Goal: Task Accomplishment & Management: Manage account settings

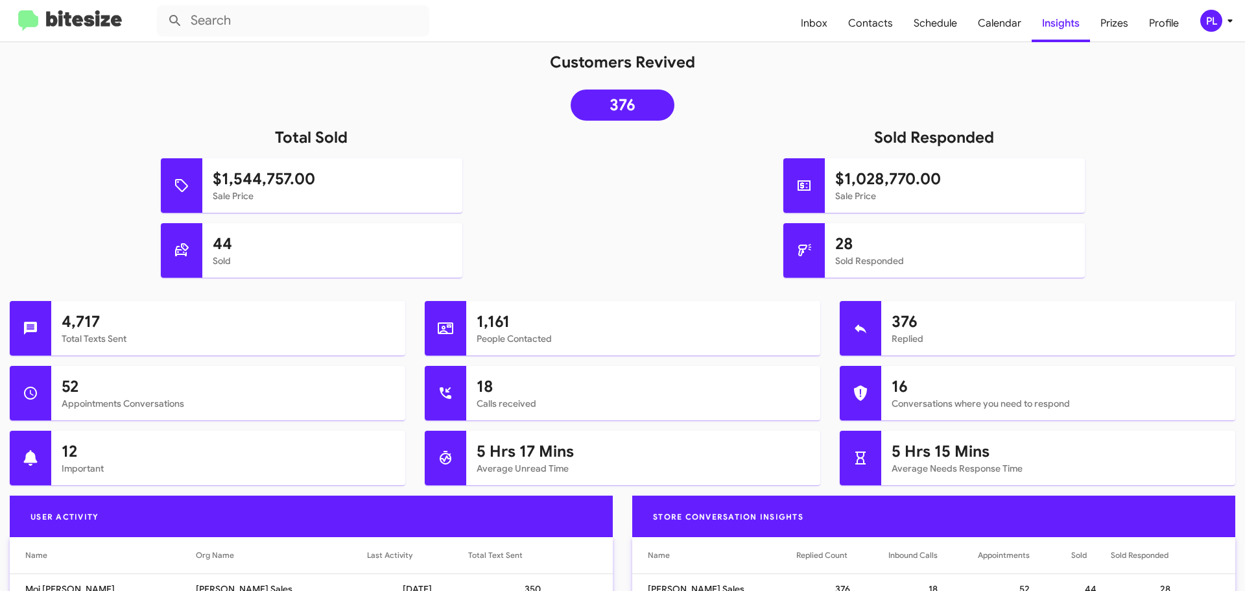
scroll to position [65, 0]
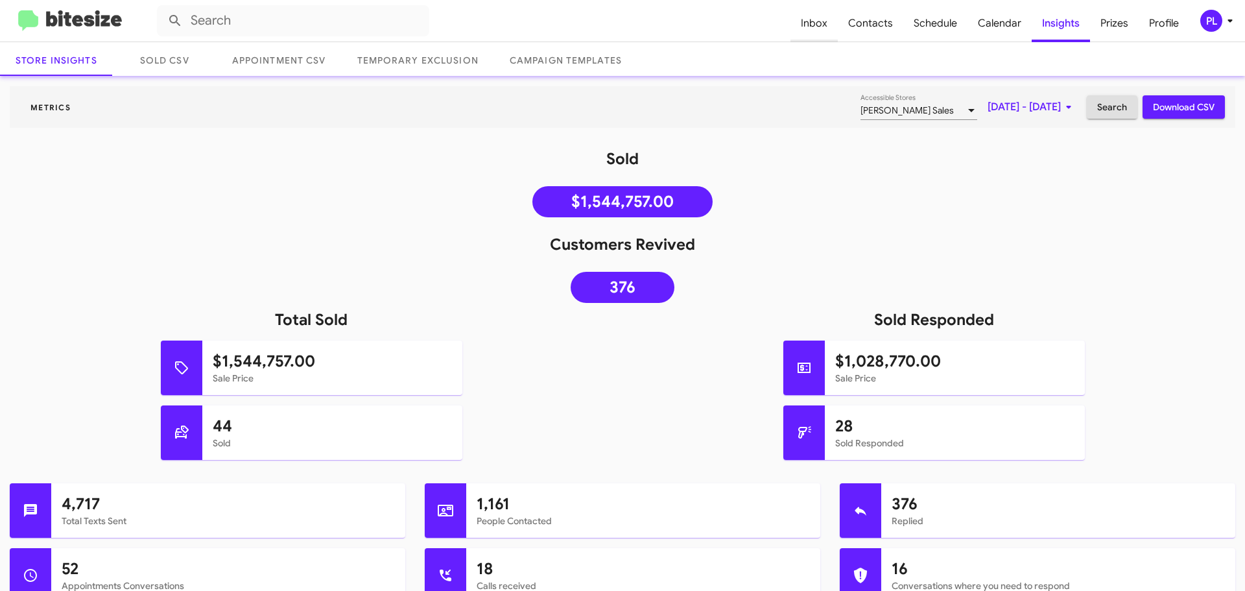
click at [811, 26] on span "Inbox" at bounding box center [814, 24] width 47 height 38
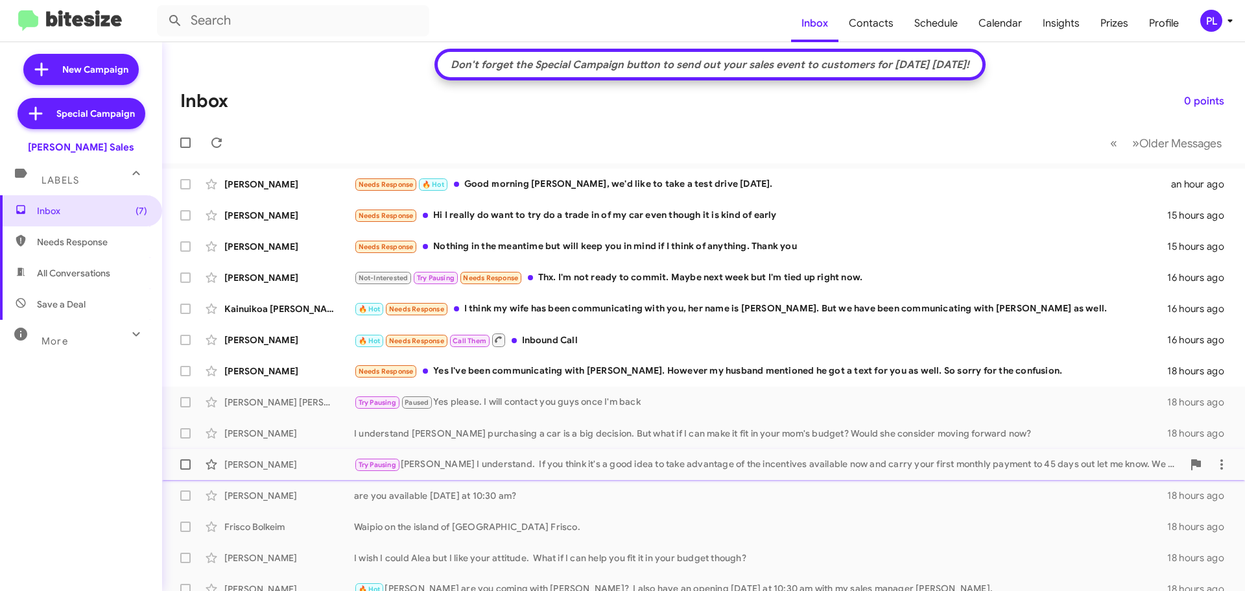
click at [492, 458] on div "Try Pausing Okay Albert I understand. If you think it's a good idea to take adv…" at bounding box center [768, 464] width 829 height 15
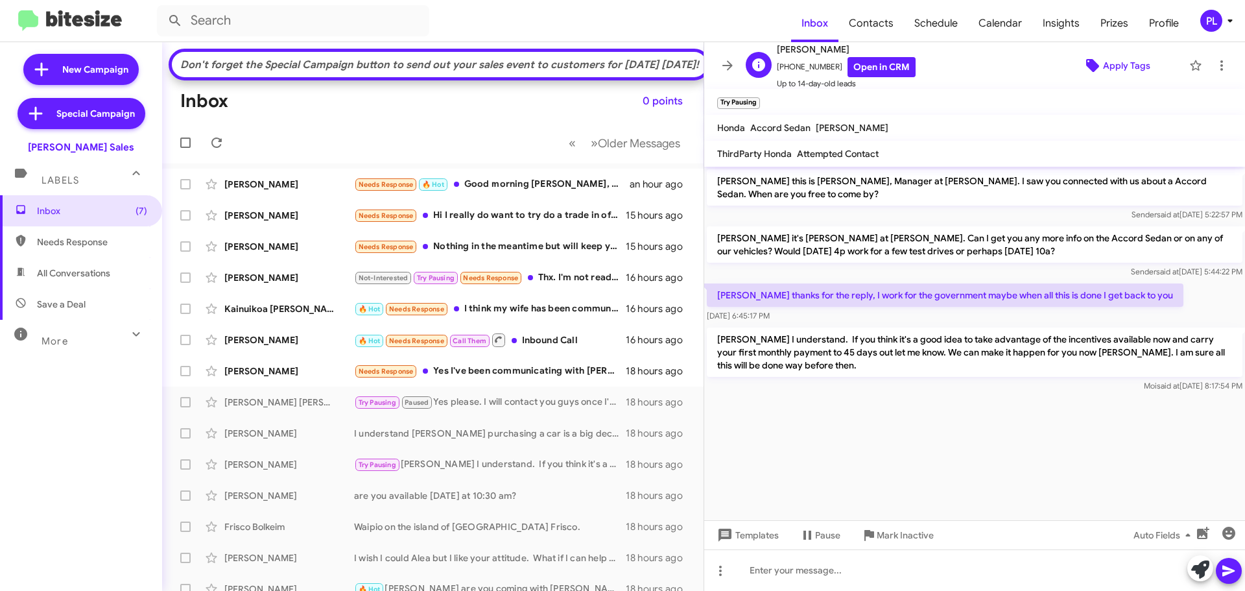
click at [1123, 58] on span "Apply Tags" at bounding box center [1126, 65] width 47 height 23
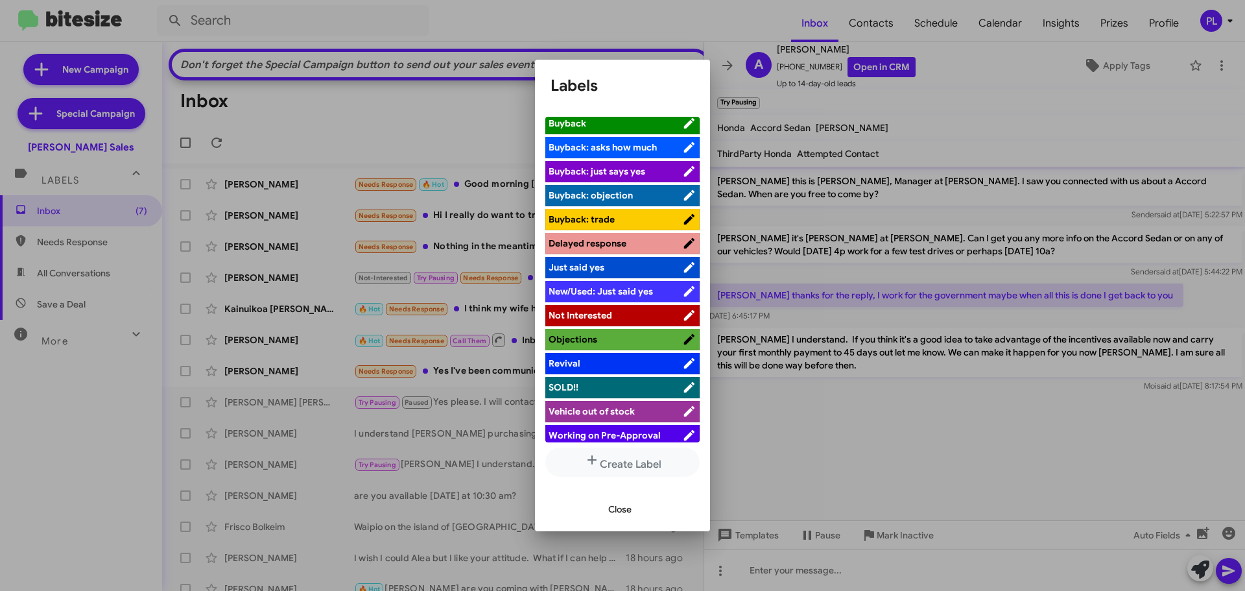
scroll to position [83, 0]
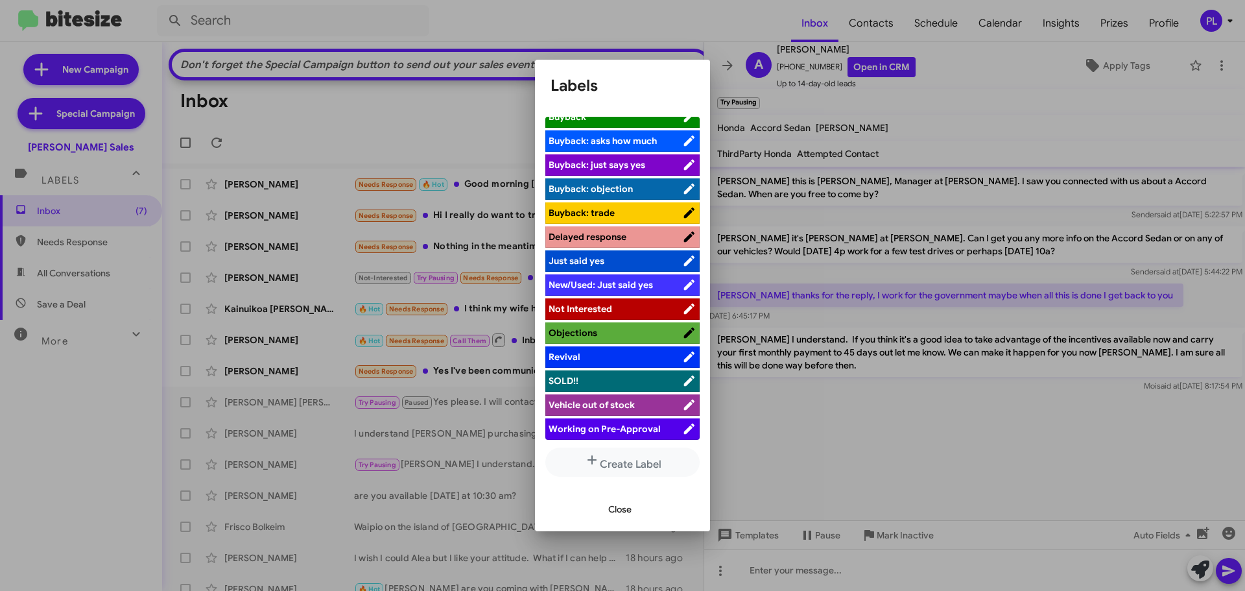
click at [950, 437] on div at bounding box center [622, 295] width 1245 height 591
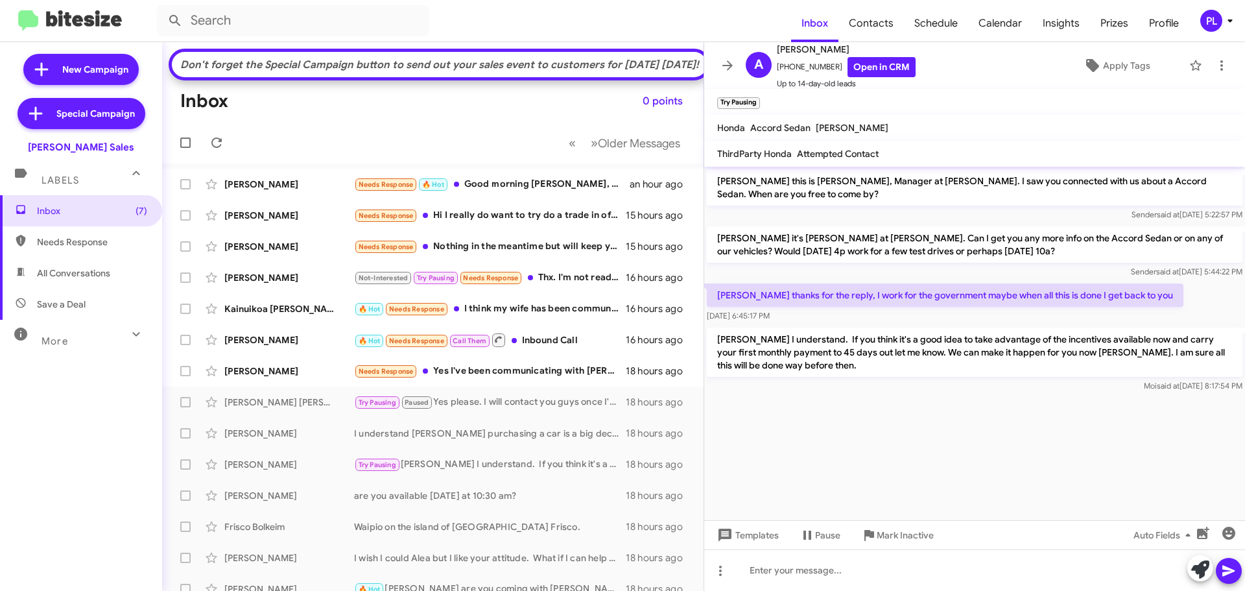
click at [1232, 21] on icon at bounding box center [1230, 20] width 5 height 3
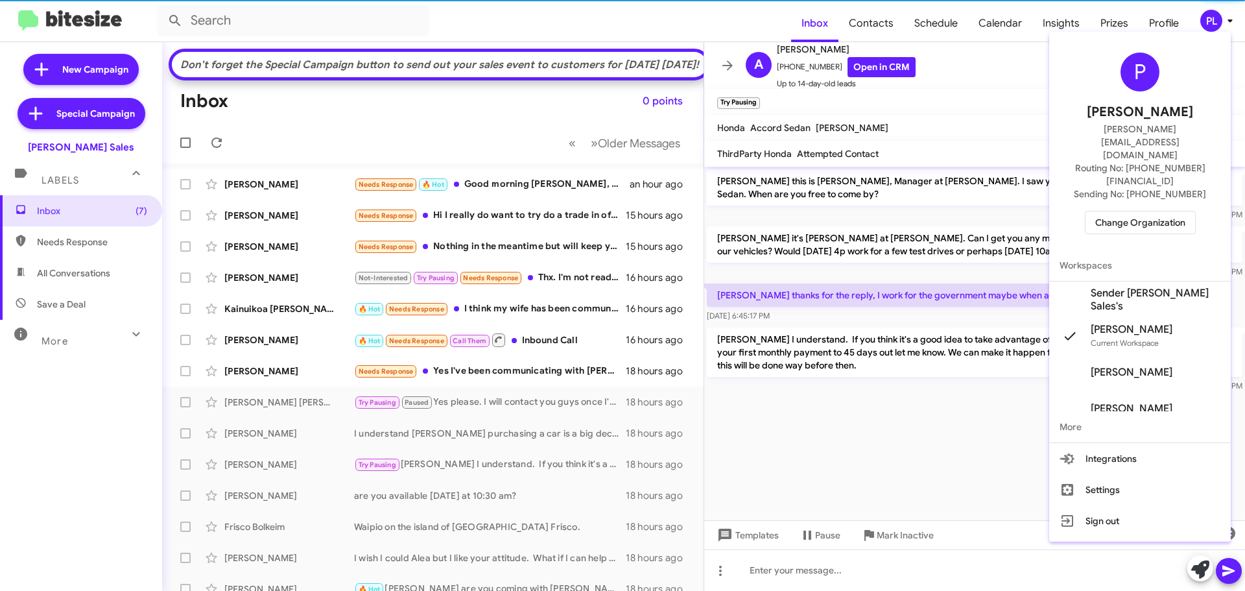
click at [1114, 211] on span "Change Organization" at bounding box center [1141, 222] width 90 height 22
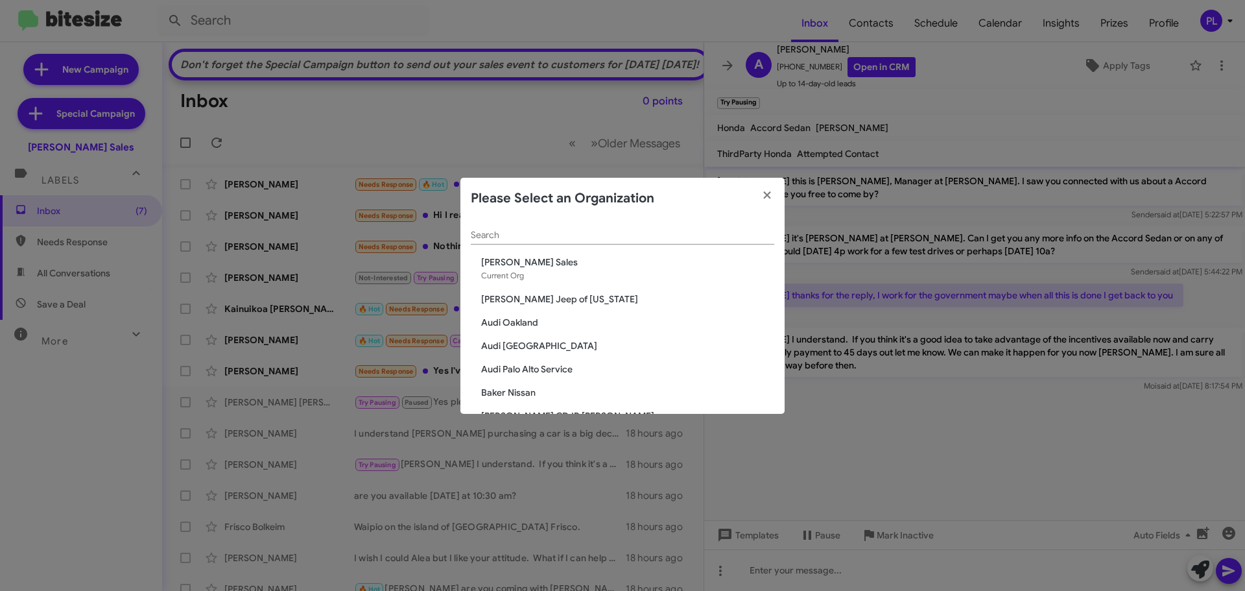
click at [529, 320] on span "Audi Oakland" at bounding box center [627, 322] width 293 height 13
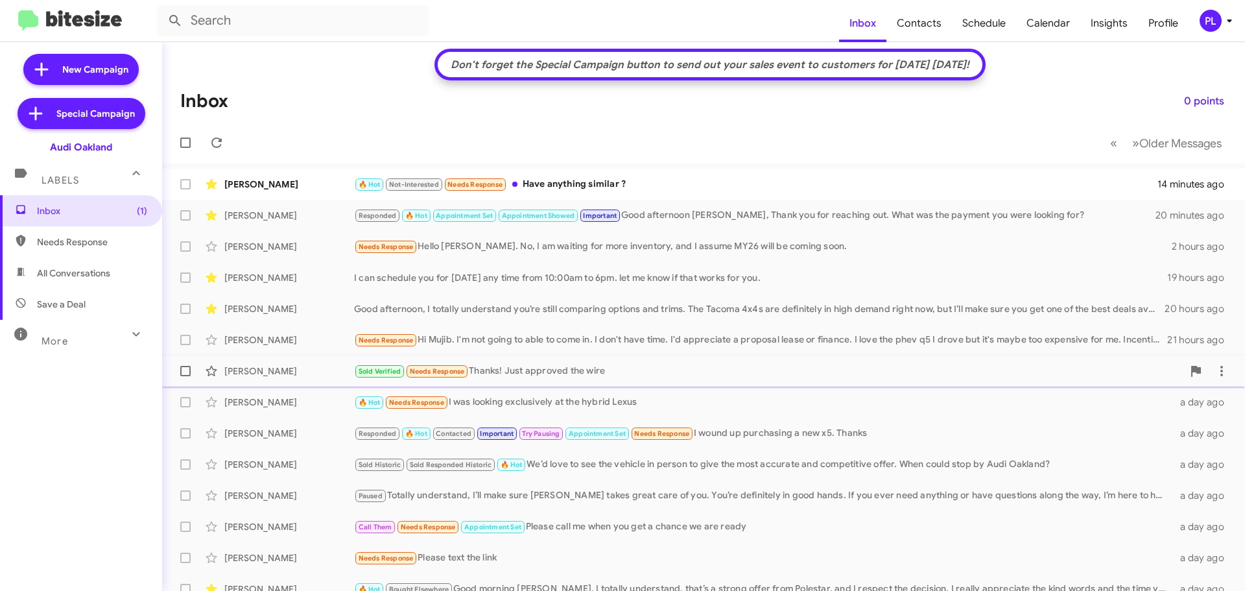
click at [553, 369] on div "Sold Verified Needs Response Thanks! Just approved the wire" at bounding box center [768, 371] width 829 height 15
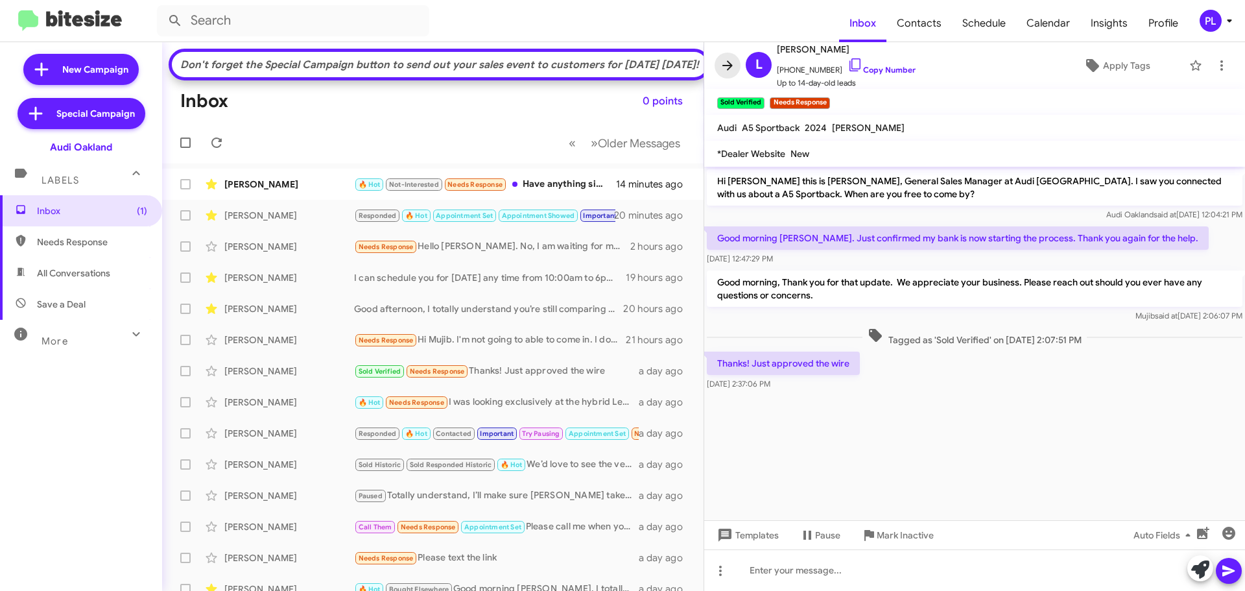
click at [730, 68] on icon at bounding box center [728, 65] width 10 height 10
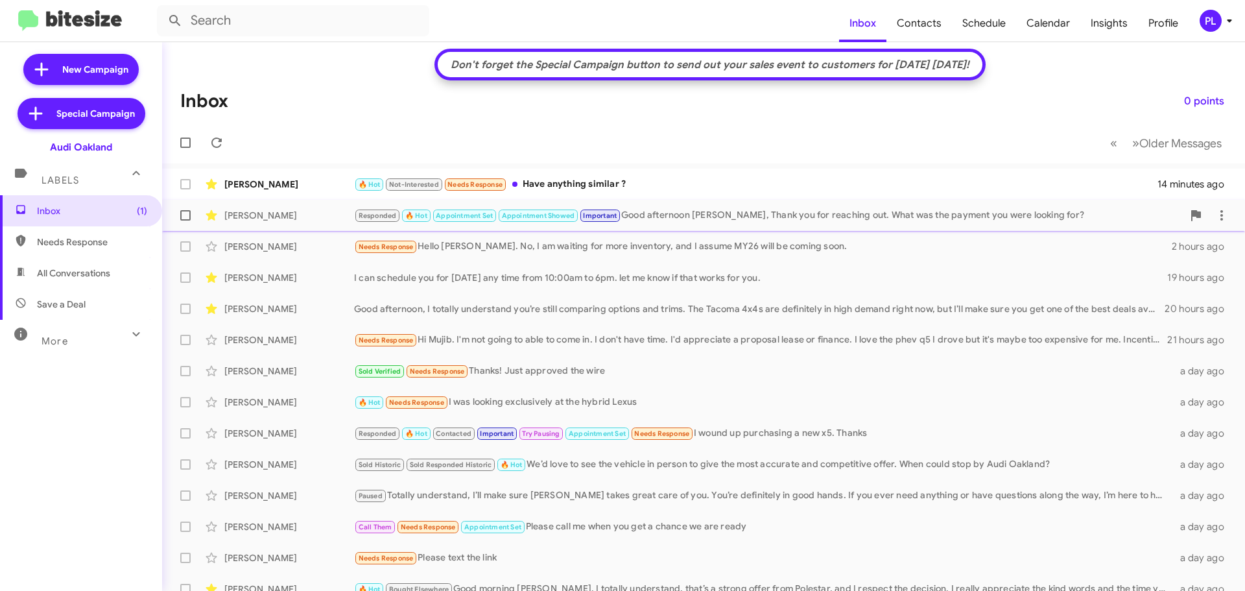
click at [771, 221] on div "Responded 🔥 Hot Appointment Set Appointment Showed Important Good afternoon Eri…" at bounding box center [768, 215] width 829 height 15
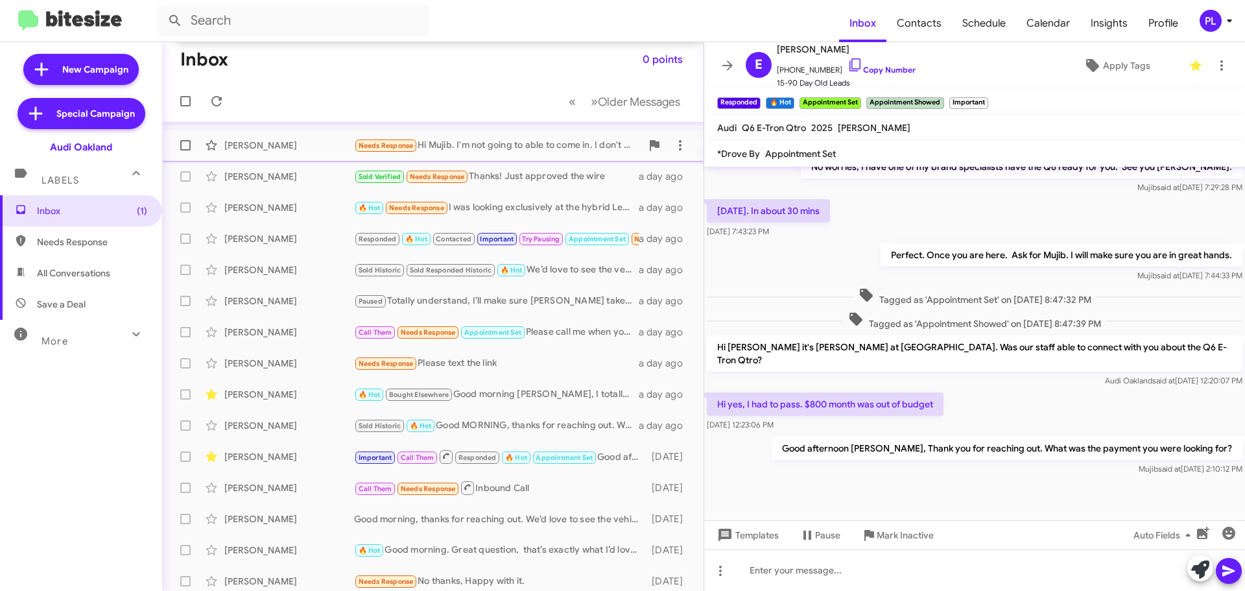
scroll to position [223, 0]
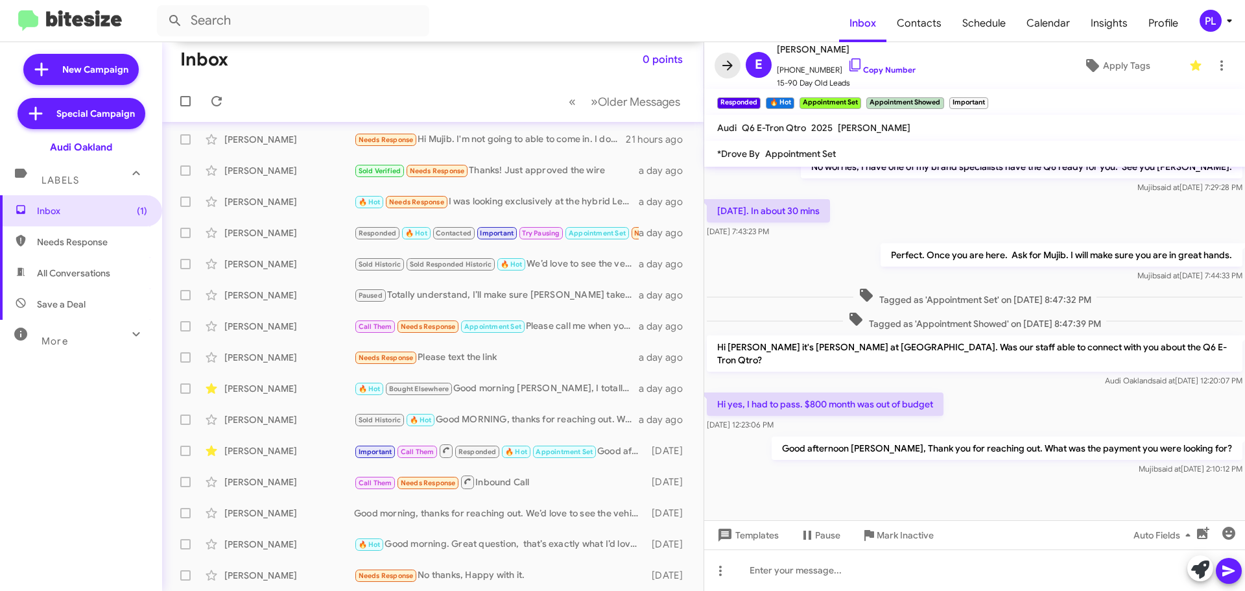
click at [721, 67] on icon at bounding box center [728, 66] width 16 height 16
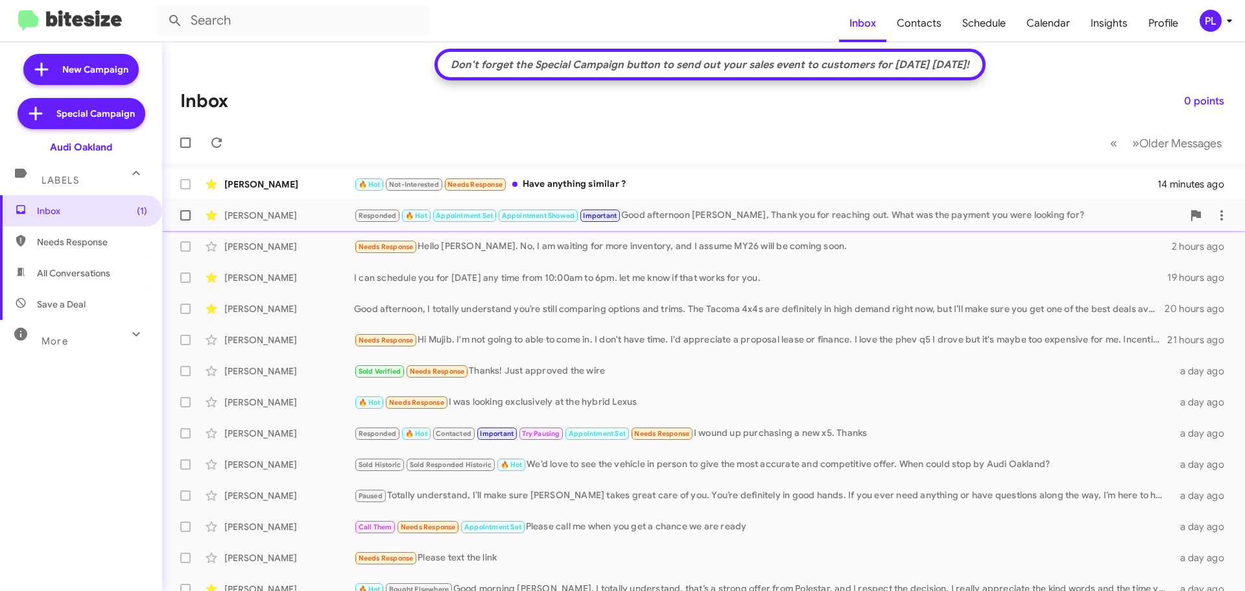
click at [691, 219] on div "Responded 🔥 Hot Appointment Set Appointment Showed Important Good afternoon Eri…" at bounding box center [768, 215] width 829 height 15
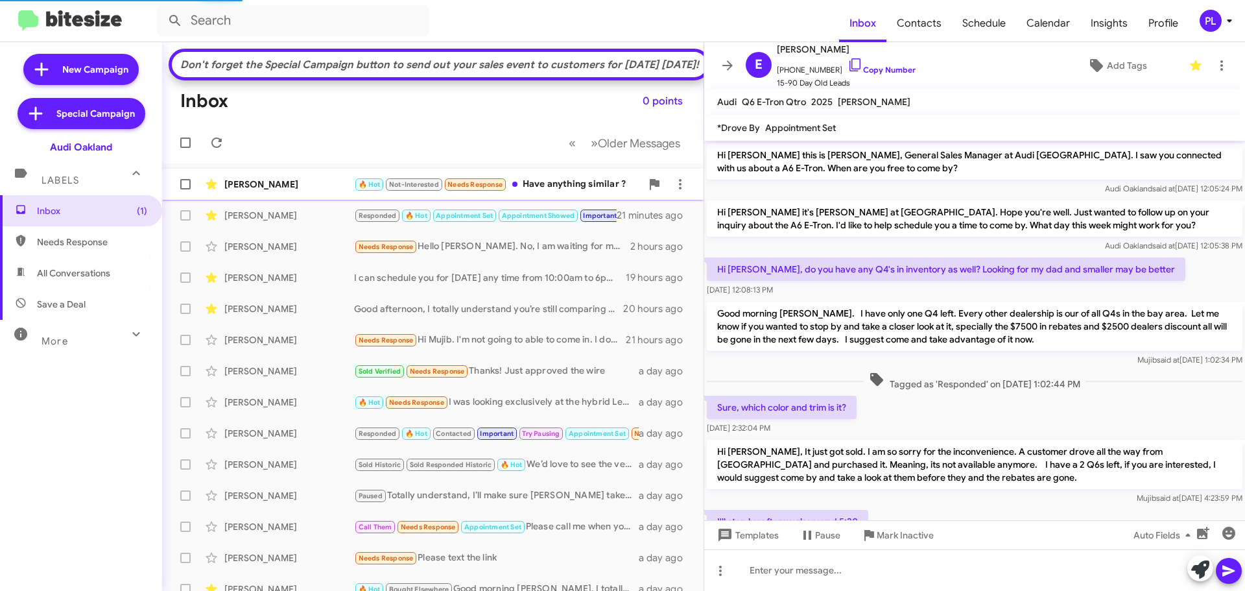
scroll to position [391, 0]
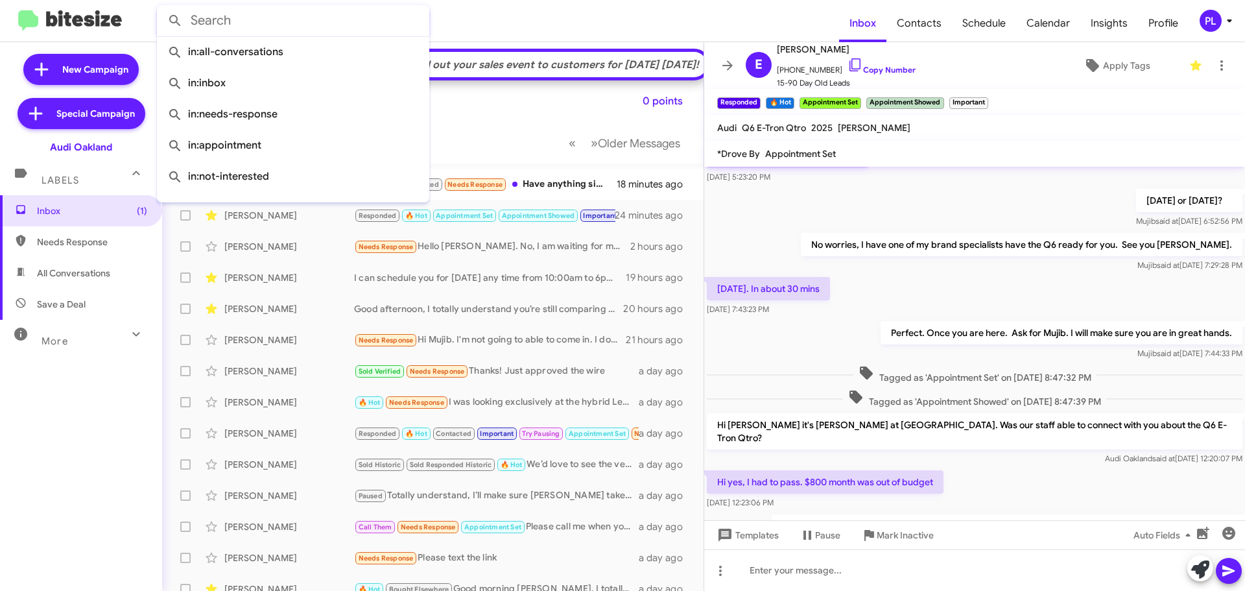
click at [261, 23] on input "text" at bounding box center [293, 20] width 272 height 31
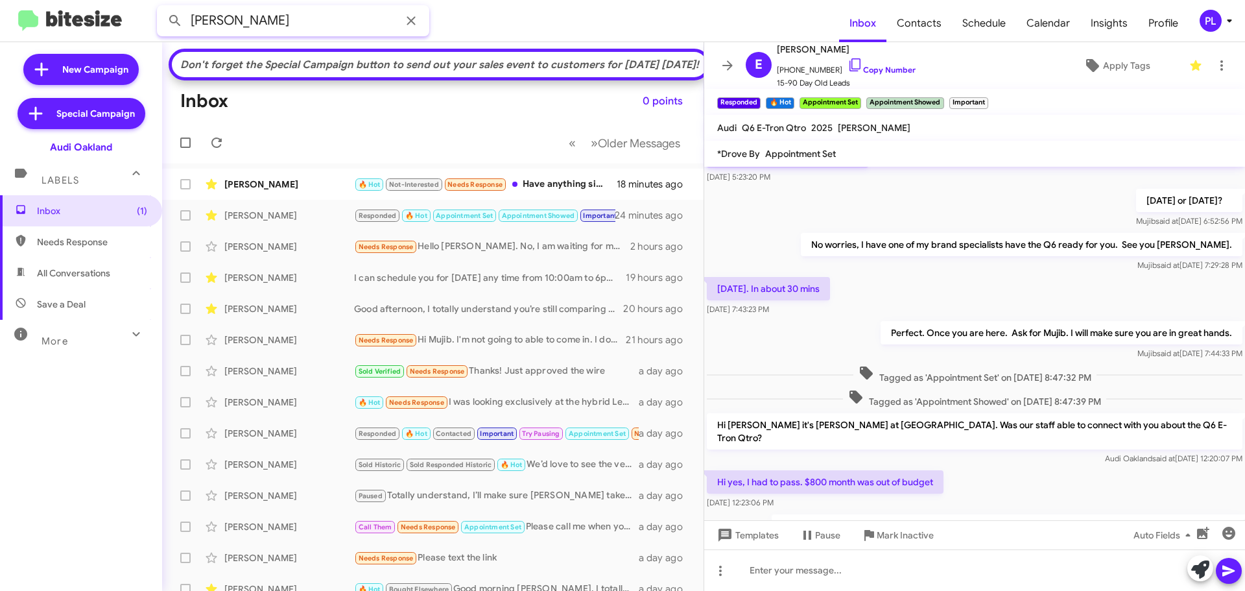
type input "seidler"
click at [162, 8] on button at bounding box center [175, 21] width 26 height 26
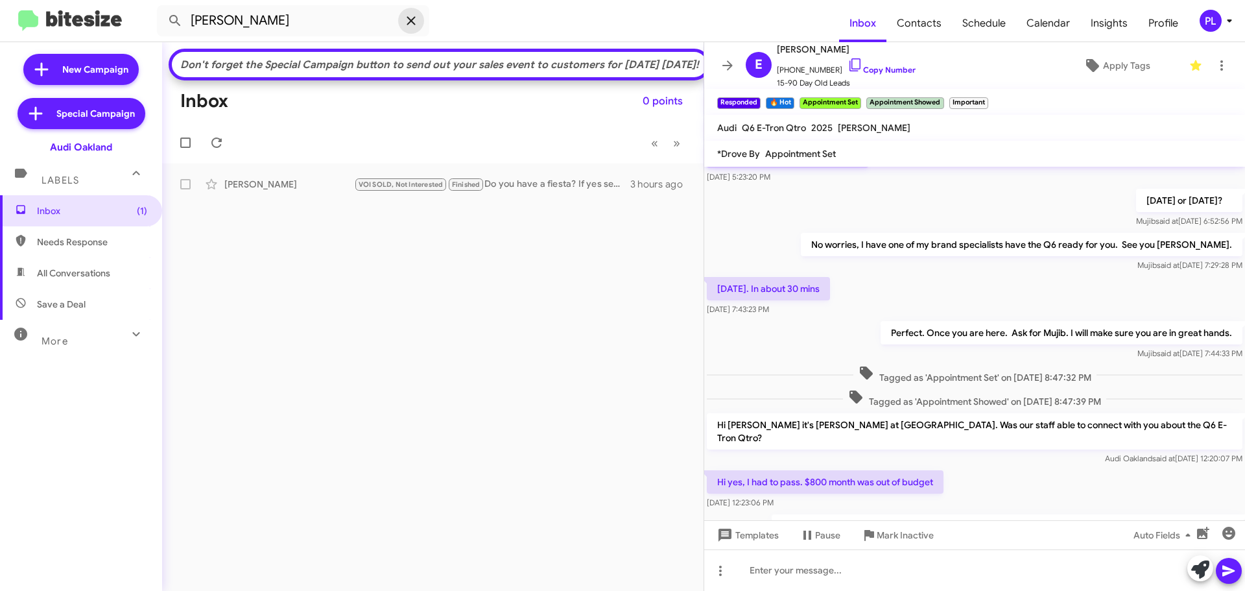
click at [409, 23] on icon at bounding box center [411, 20] width 8 height 8
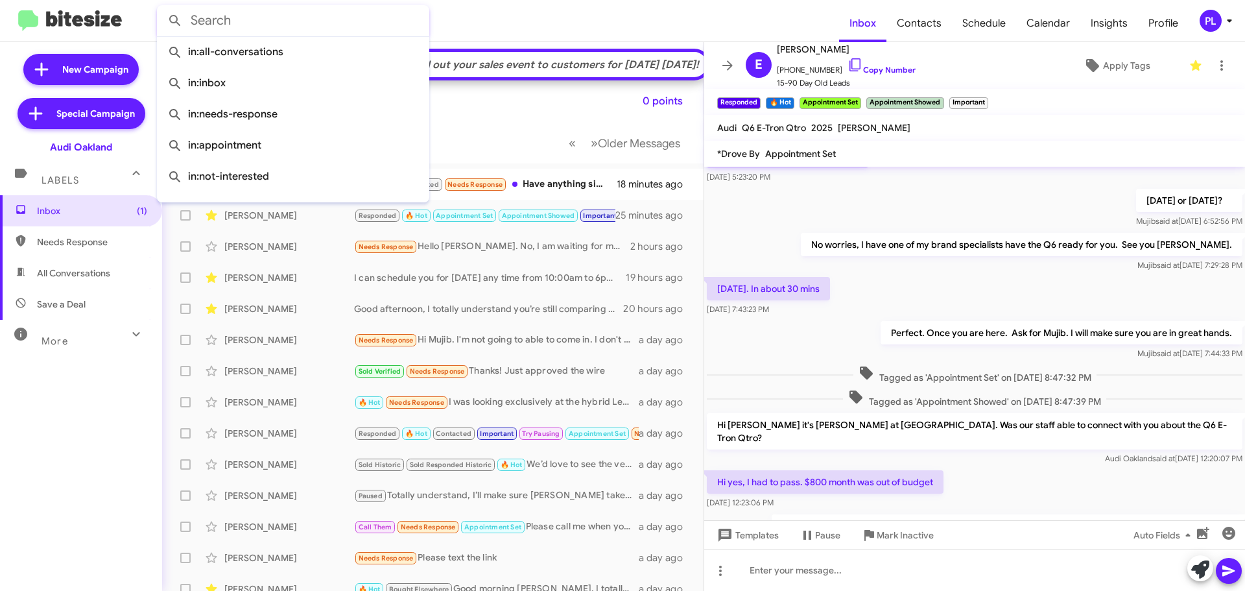
click at [458, 28] on form at bounding box center [498, 20] width 682 height 31
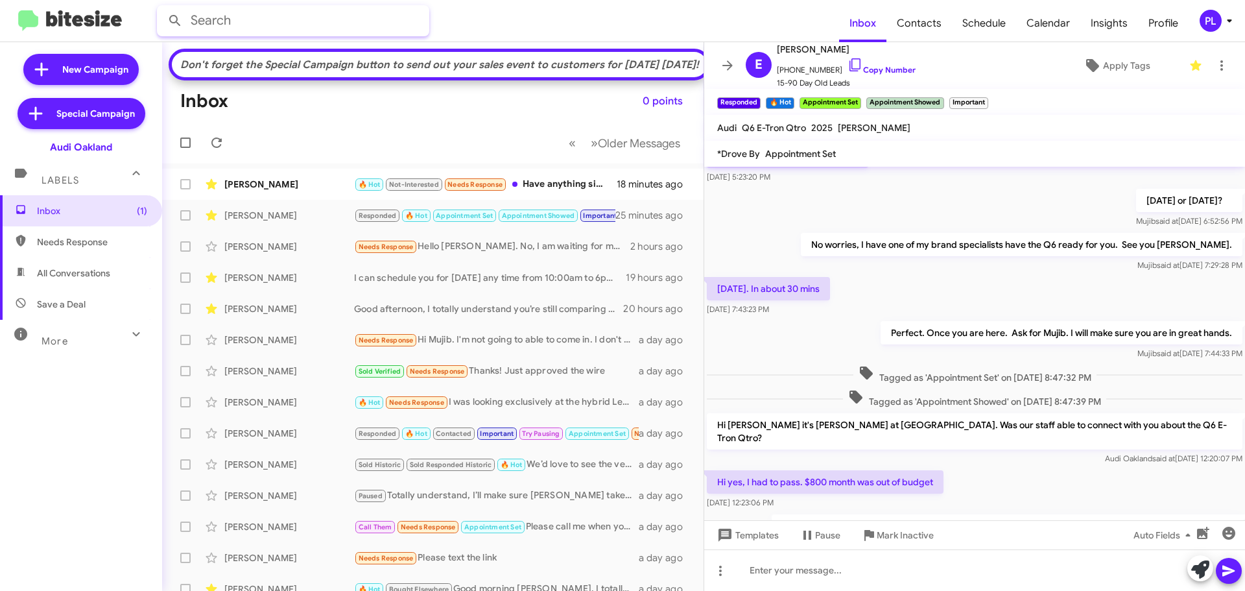
click at [317, 23] on input "text" at bounding box center [293, 20] width 272 height 31
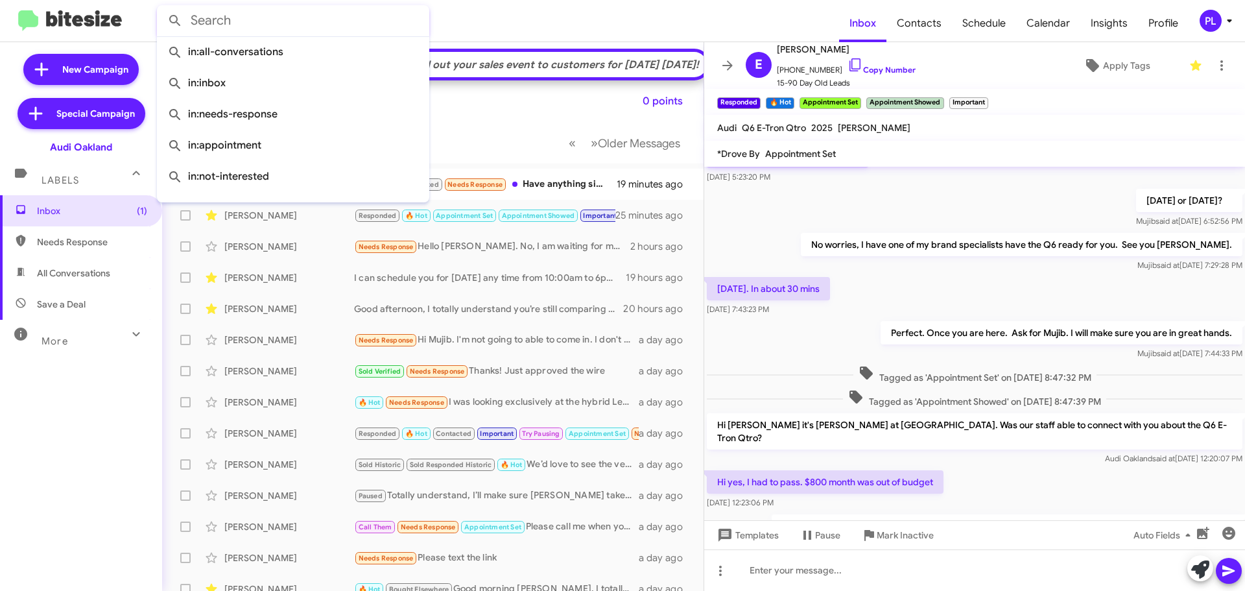
click at [489, 22] on form at bounding box center [498, 20] width 682 height 31
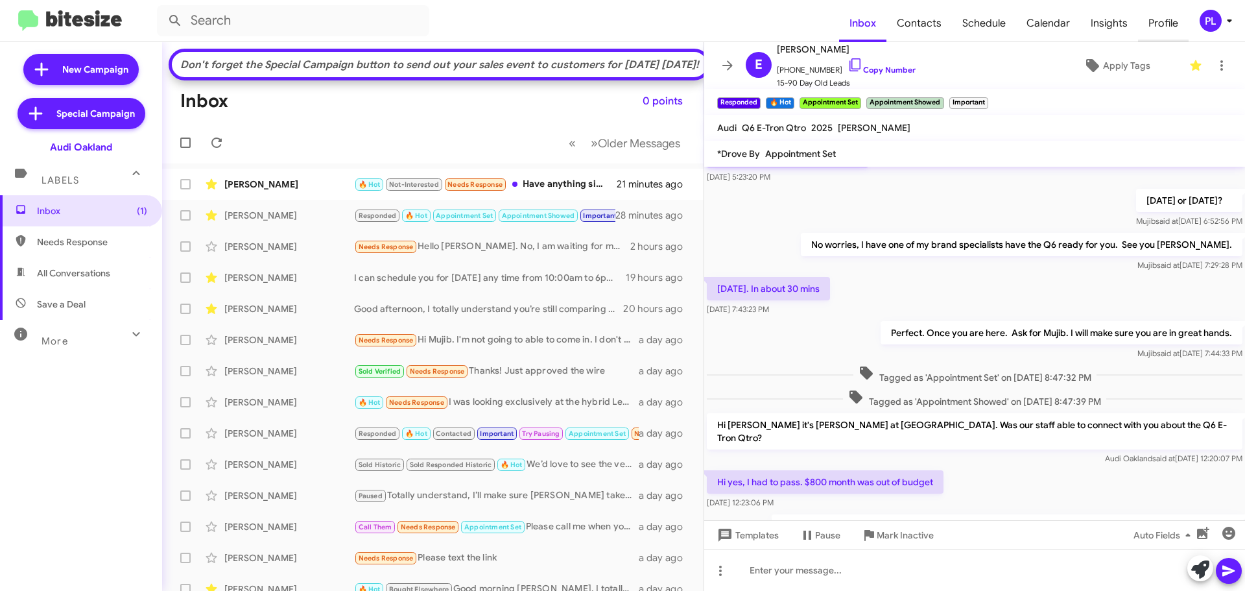
click at [1166, 25] on span "Profile" at bounding box center [1163, 24] width 51 height 38
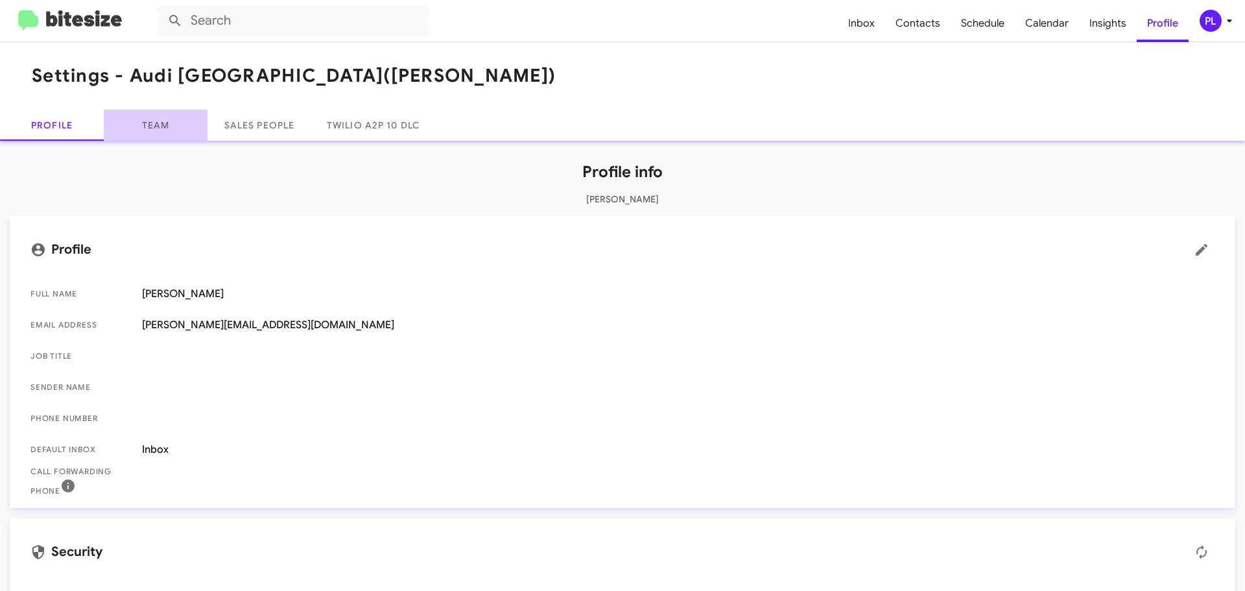
click at [158, 130] on link "Team" at bounding box center [156, 125] width 104 height 31
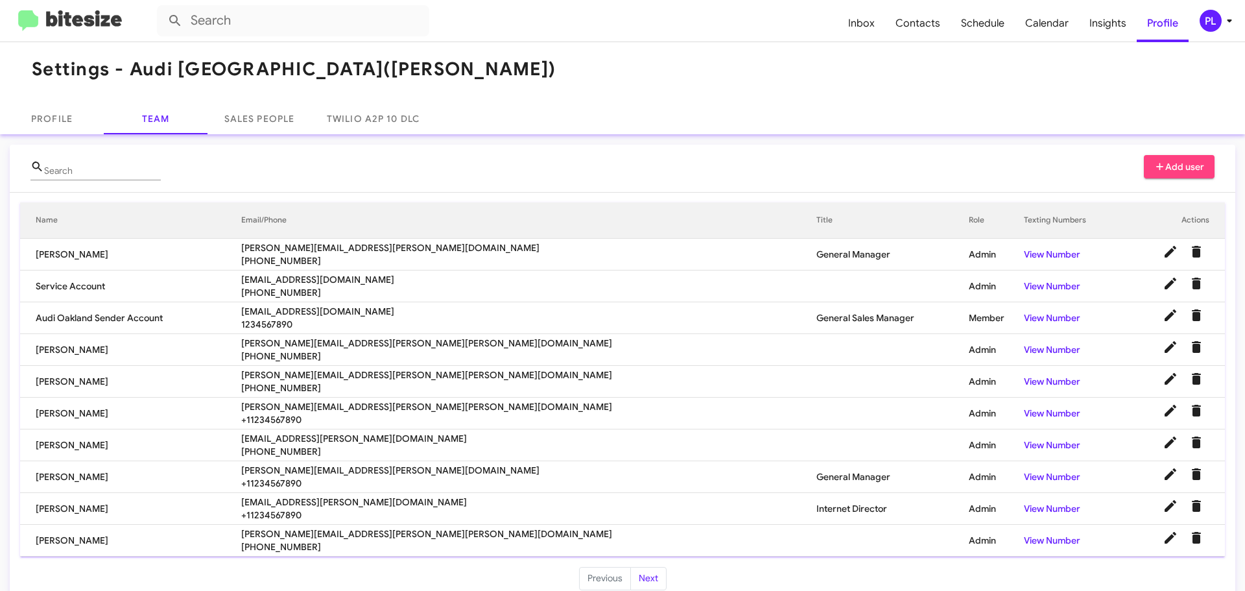
scroll to position [27, 0]
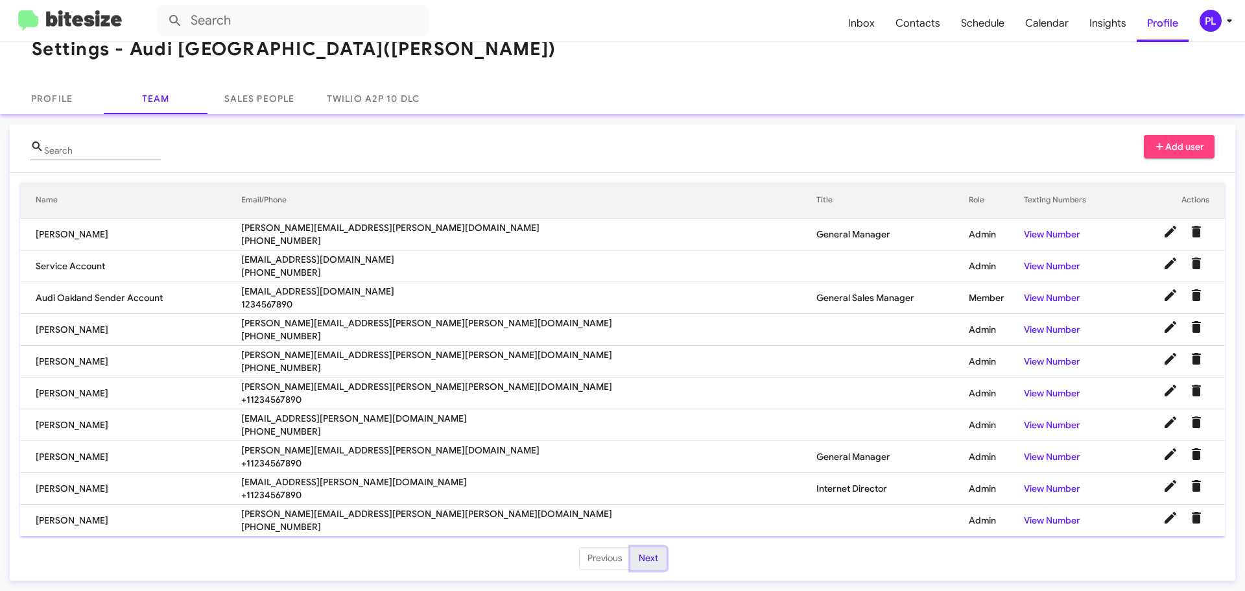
click at [651, 566] on button "Next" at bounding box center [649, 558] width 36 height 23
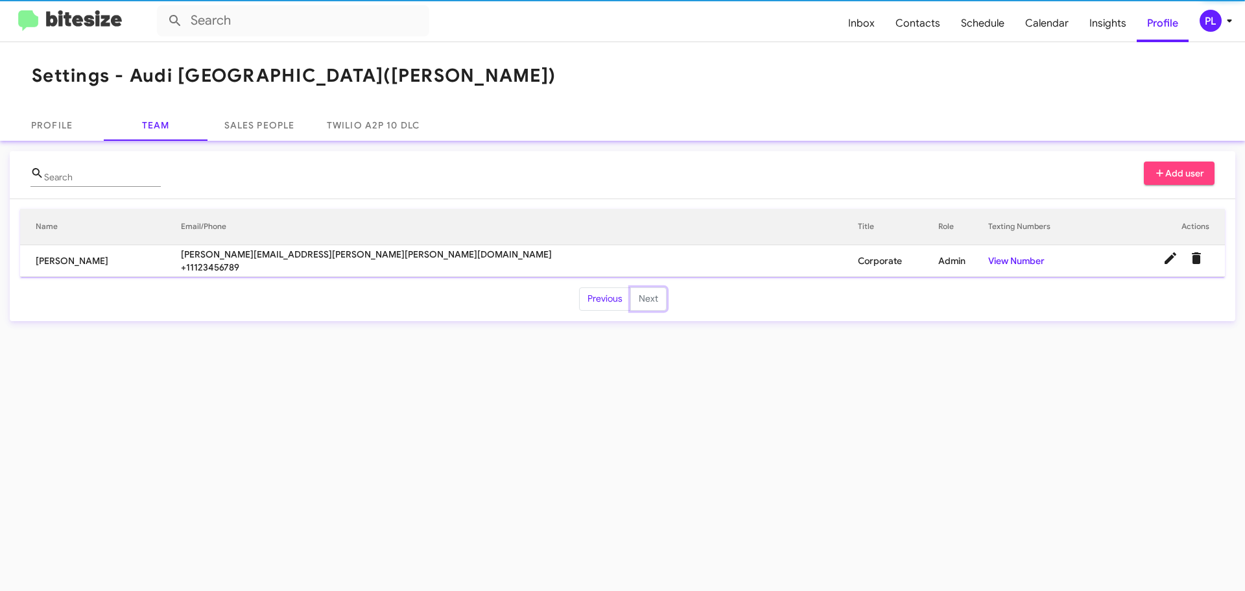
scroll to position [0, 0]
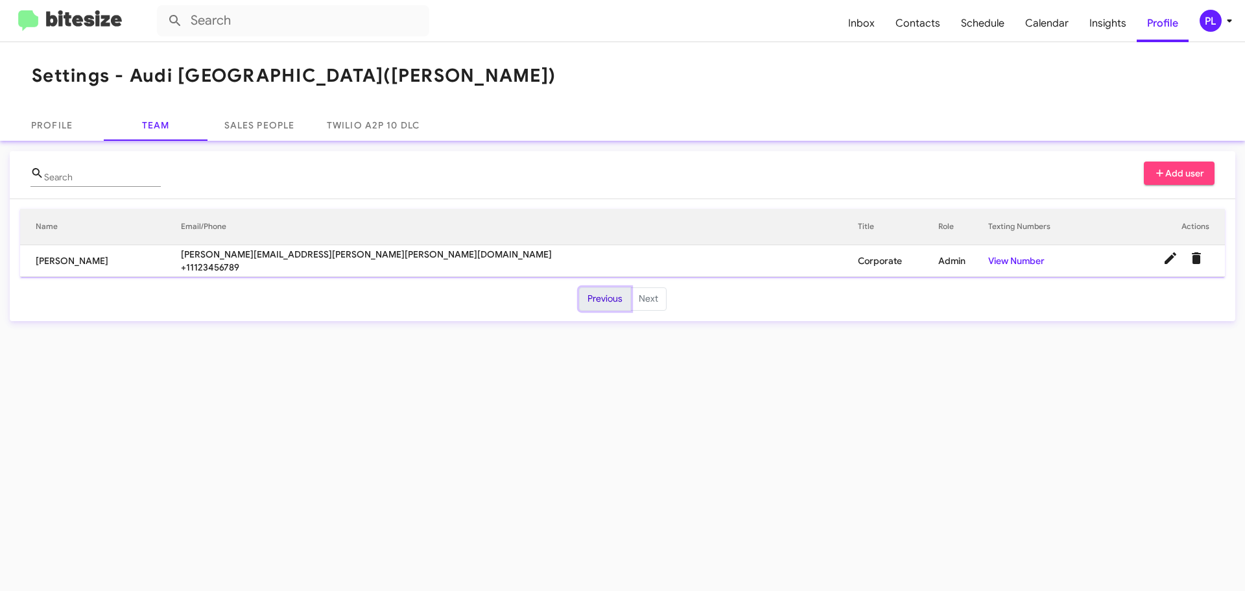
click at [615, 293] on button "Previous" at bounding box center [605, 298] width 52 height 23
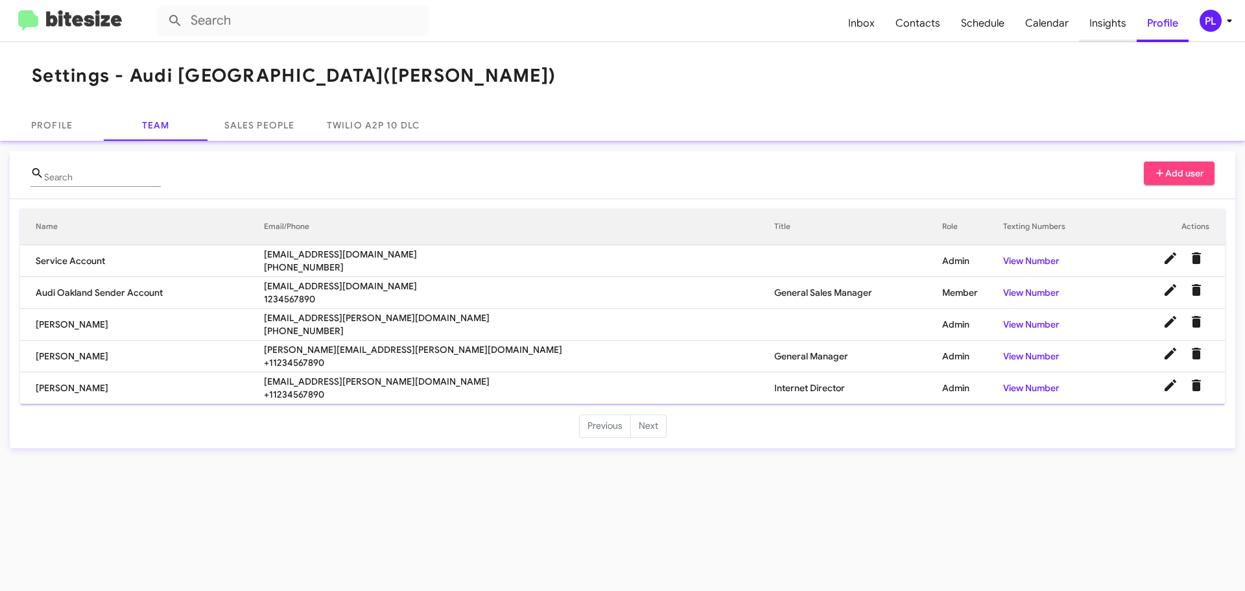
click at [1108, 20] on span "Insights" at bounding box center [1108, 24] width 58 height 38
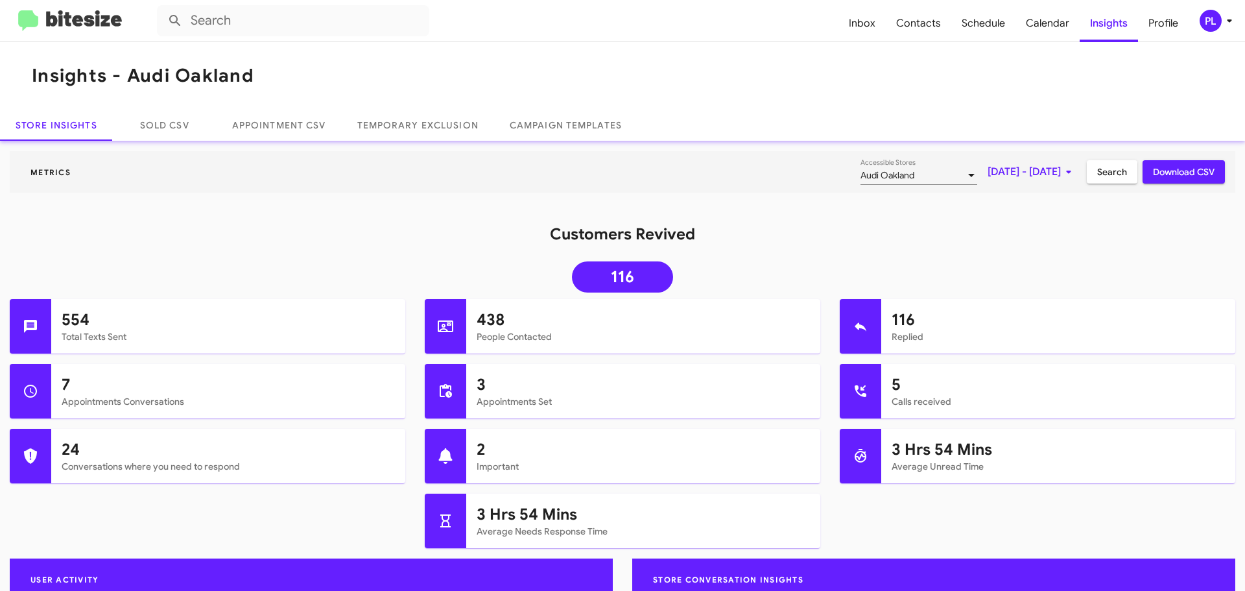
click at [1028, 171] on span "Oct 1, 2025 - Oct 10, 2025" at bounding box center [1032, 171] width 89 height 23
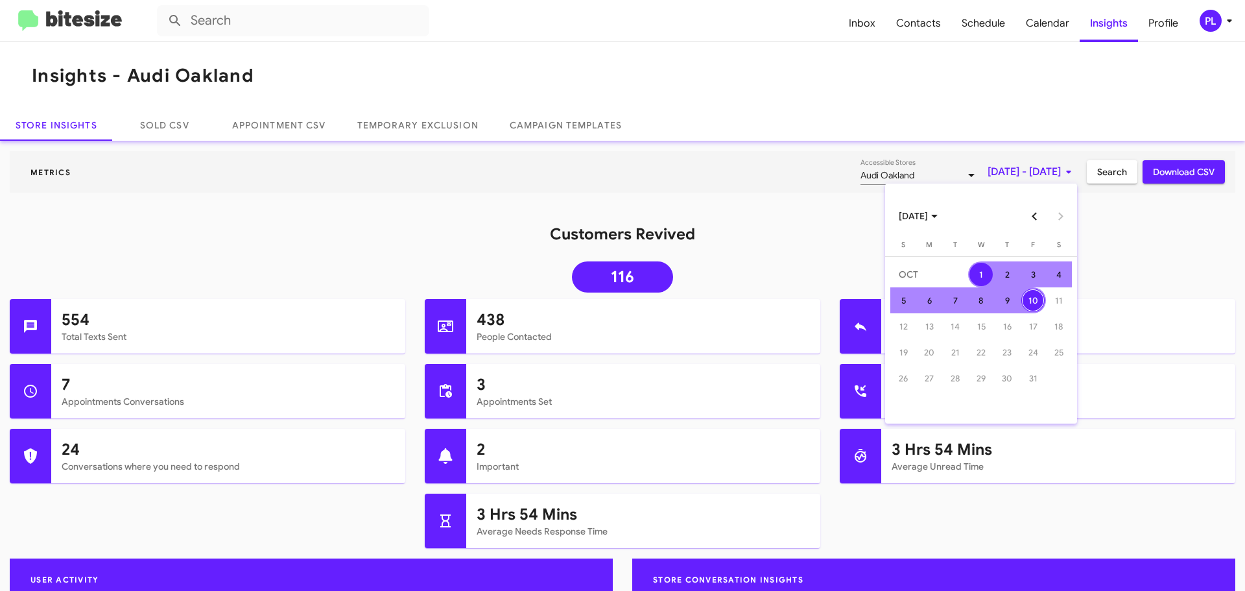
click at [1035, 221] on button "Previous month" at bounding box center [1035, 216] width 26 height 26
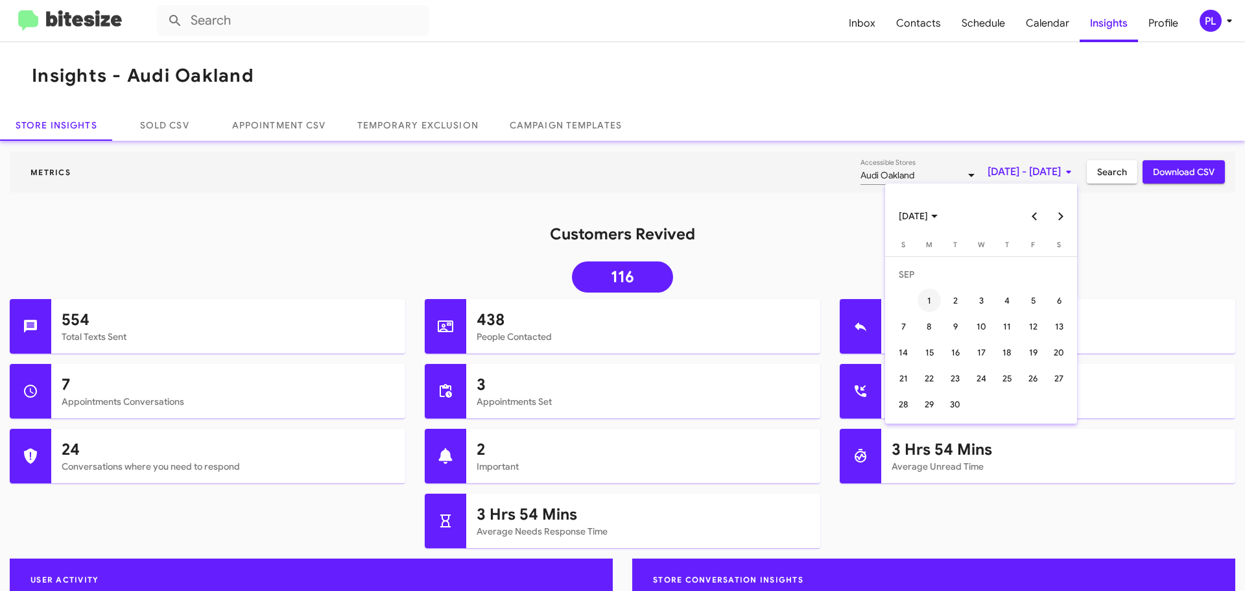
click at [931, 298] on div "1" at bounding box center [929, 300] width 23 height 23
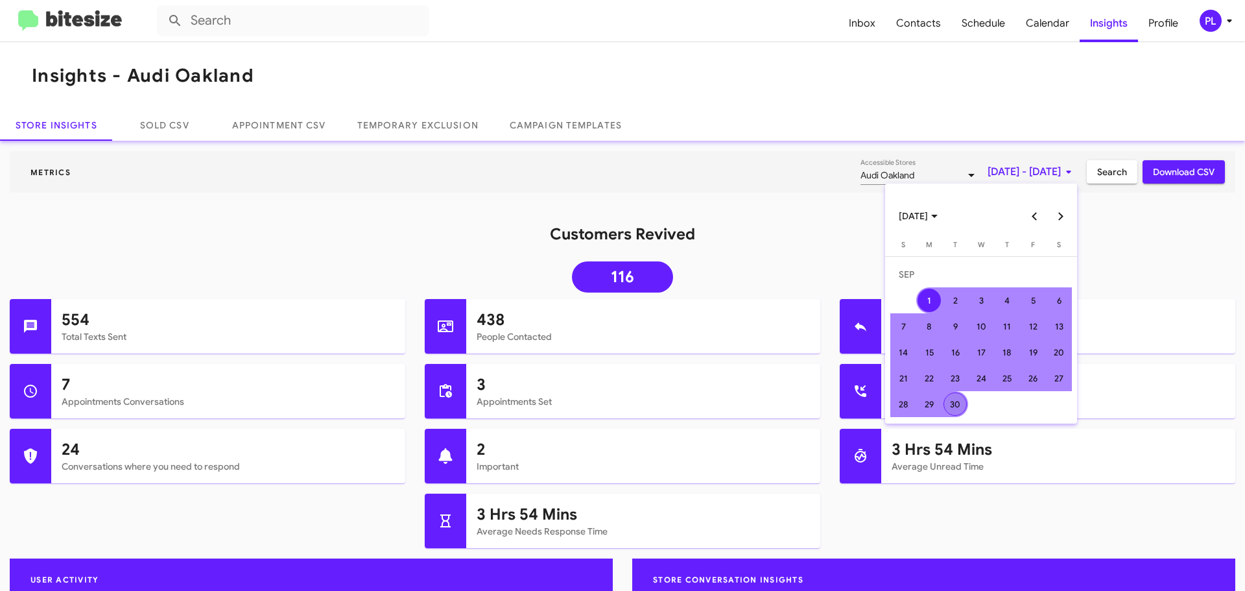
click at [946, 397] on div "30" at bounding box center [955, 403] width 23 height 23
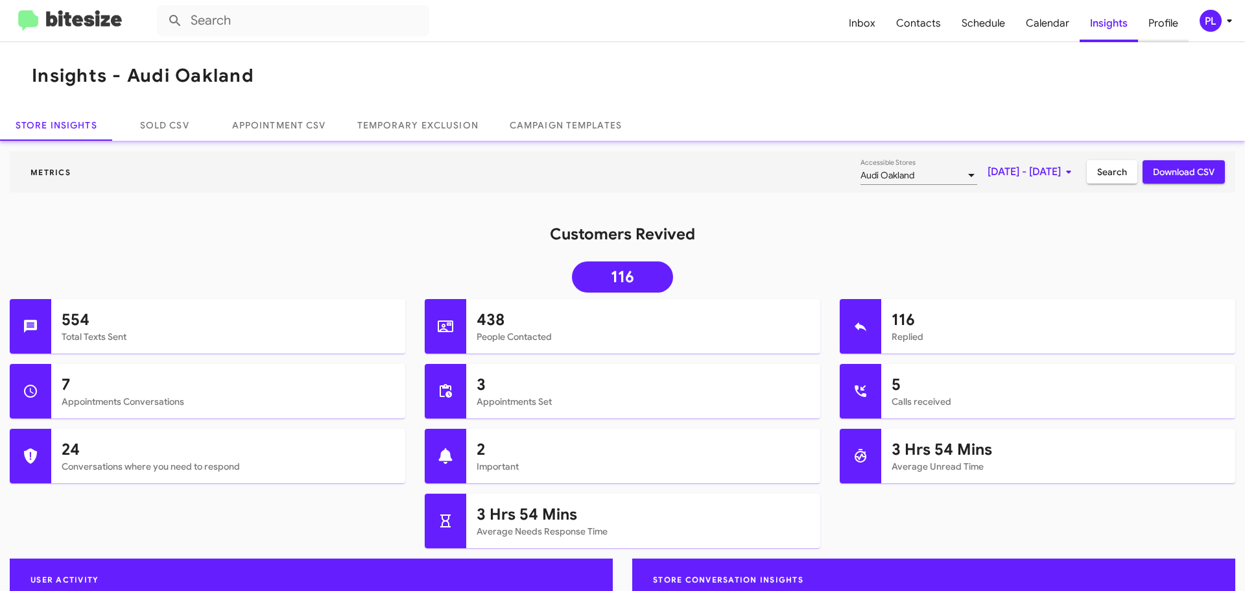
click at [1168, 24] on span "Profile" at bounding box center [1163, 24] width 51 height 38
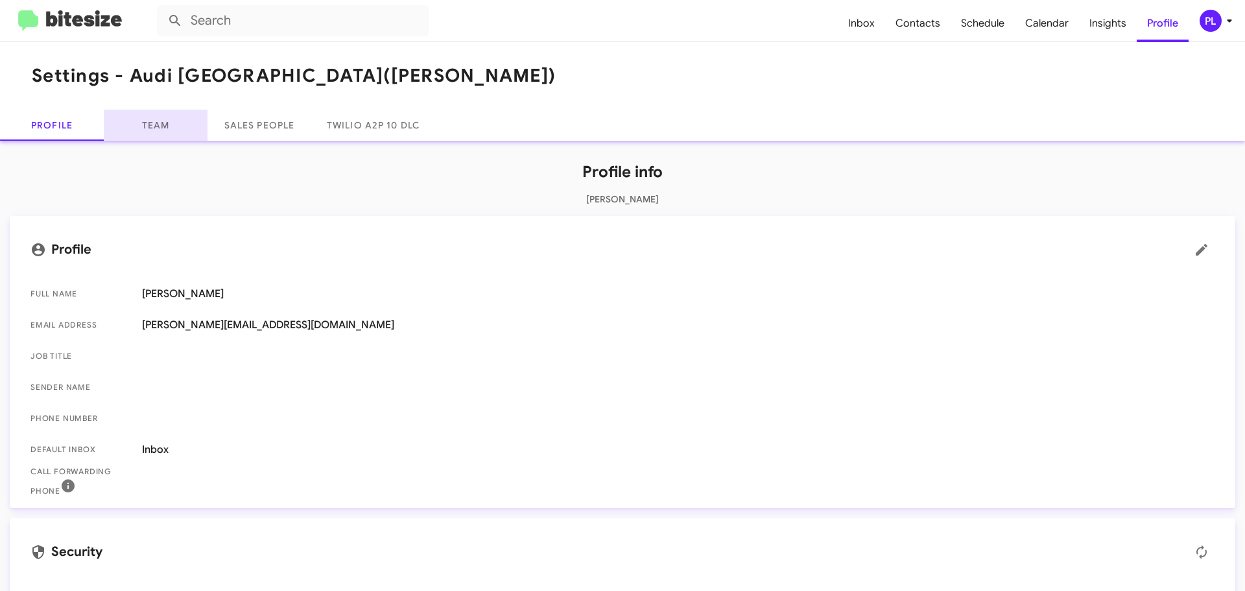
click at [158, 128] on link "Team" at bounding box center [156, 125] width 104 height 31
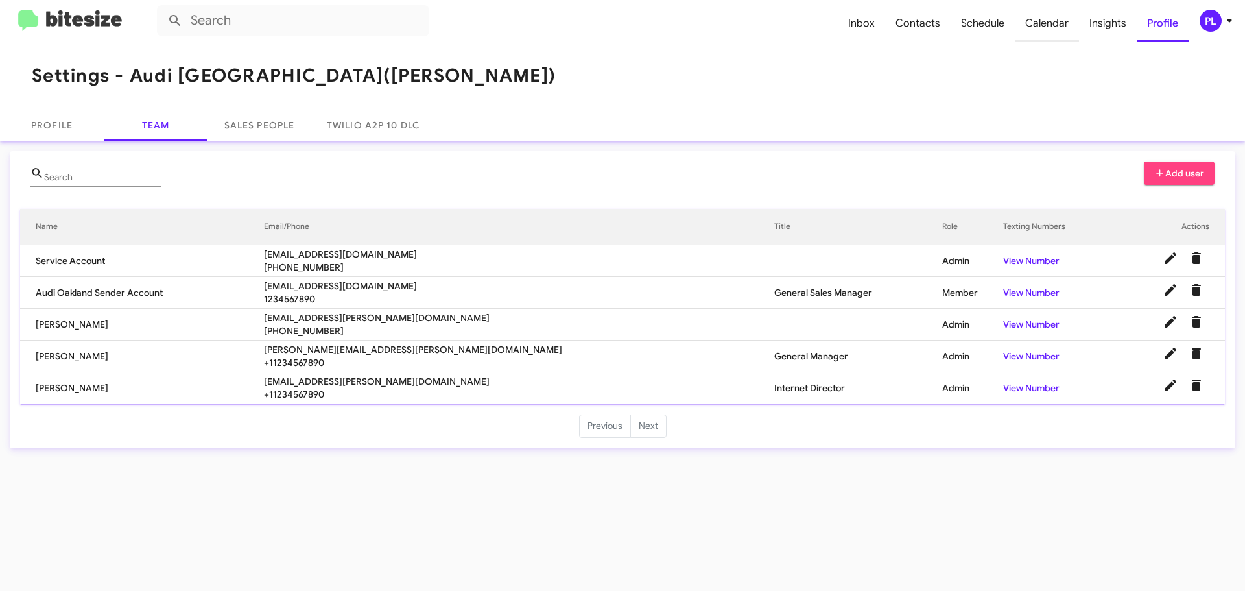
click at [1053, 30] on span "Calendar" at bounding box center [1047, 24] width 64 height 38
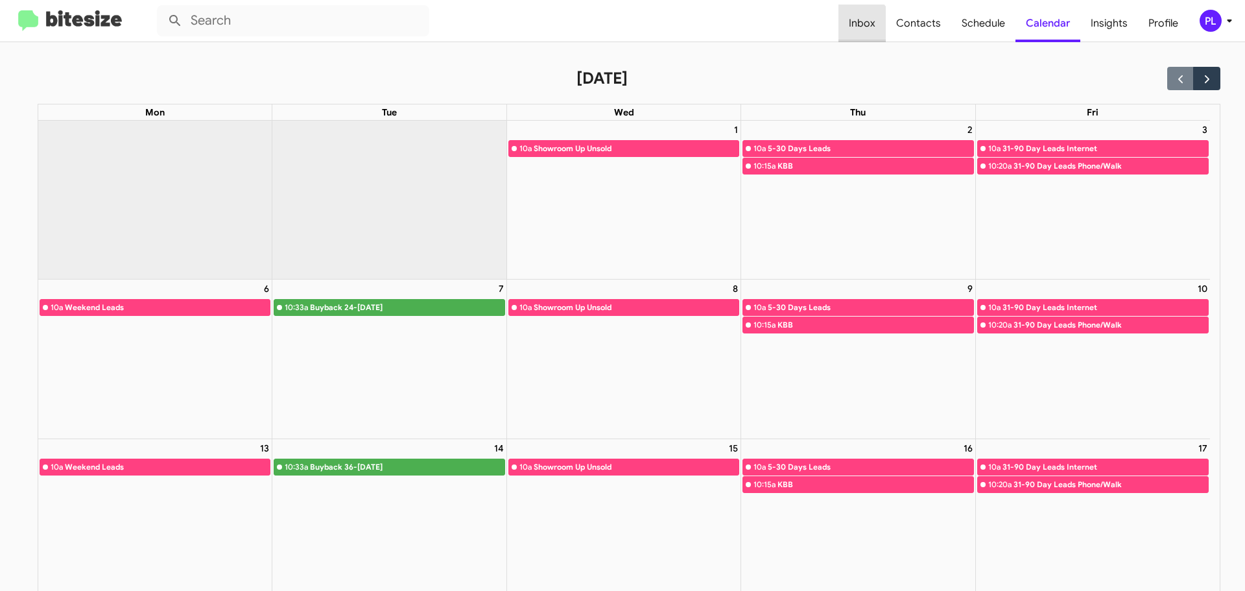
click at [863, 28] on span "Inbox" at bounding box center [862, 24] width 47 height 38
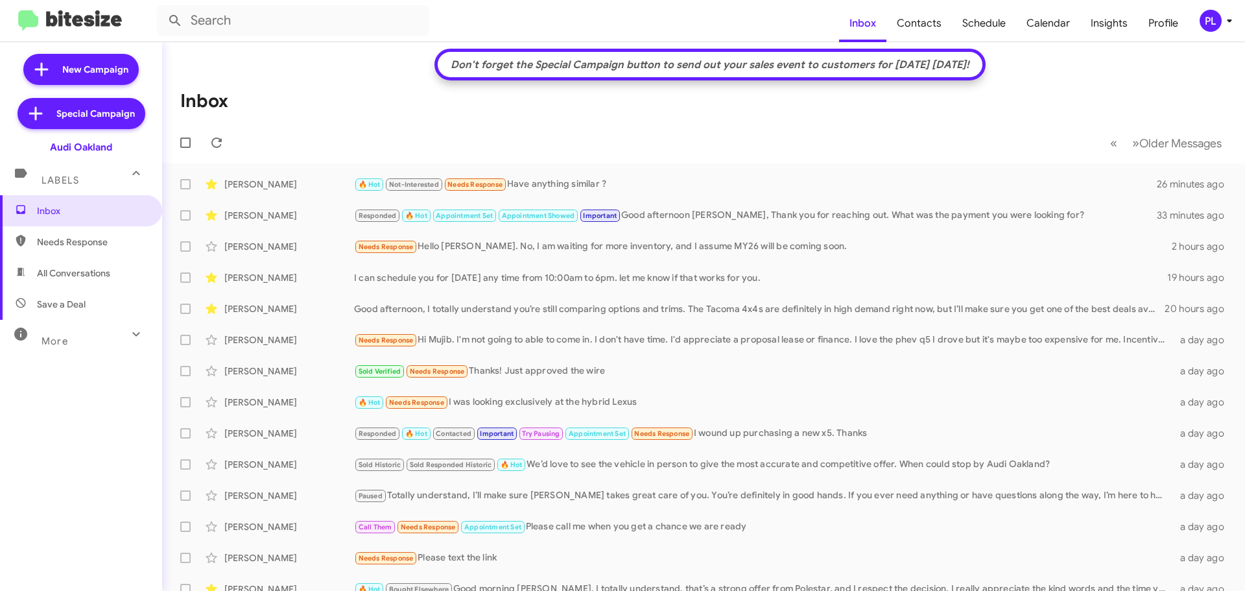
drag, startPoint x: 126, startPoint y: 149, endPoint x: 19, endPoint y: 143, distance: 106.6
click at [19, 143] on div "Audi Oakland" at bounding box center [81, 145] width 162 height 18
copy div "Audi Oakland"
click at [1058, 20] on span "Calendar" at bounding box center [1048, 24] width 64 height 38
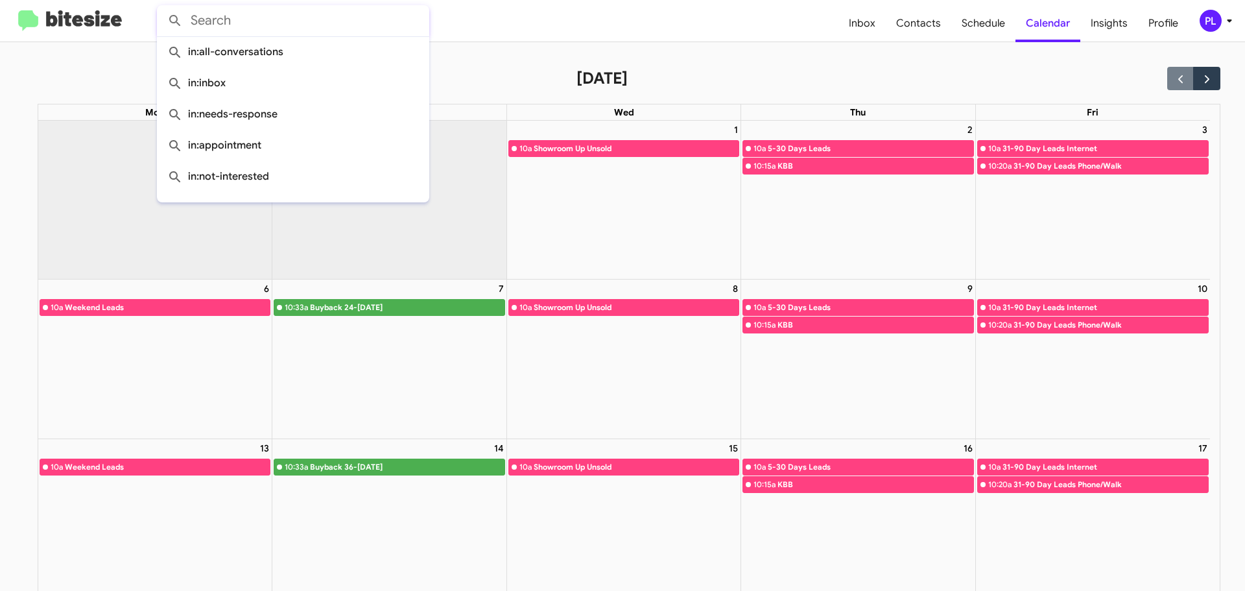
click at [262, 20] on input "text" at bounding box center [293, 20] width 272 height 31
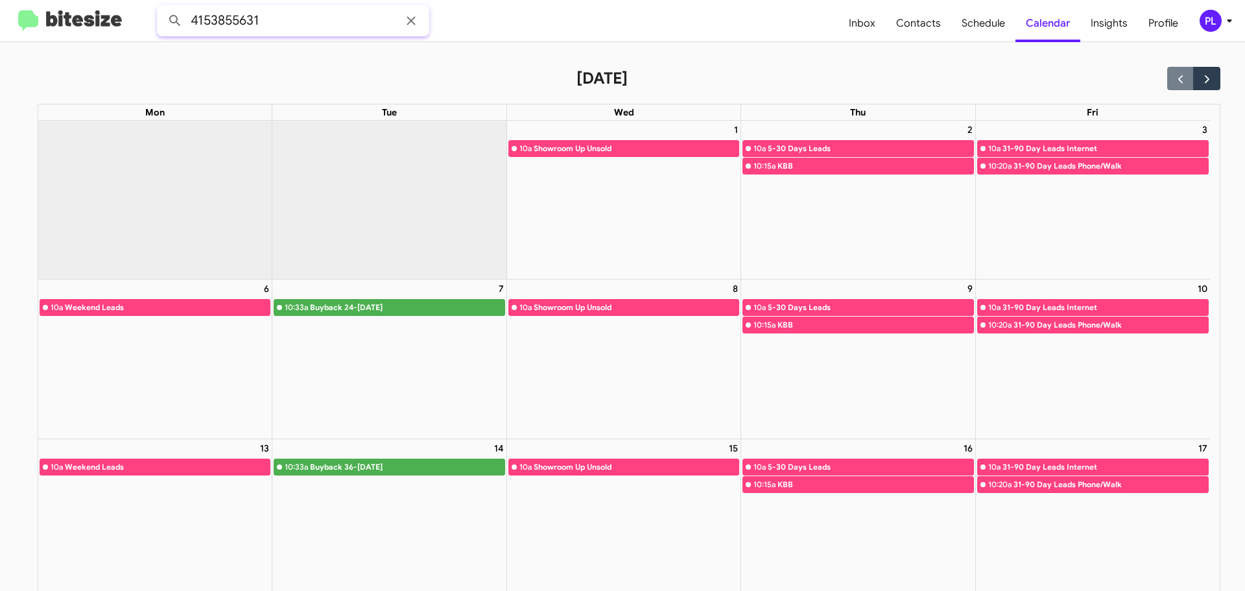
type input "4153855631"
click at [162, 8] on button at bounding box center [175, 21] width 26 height 26
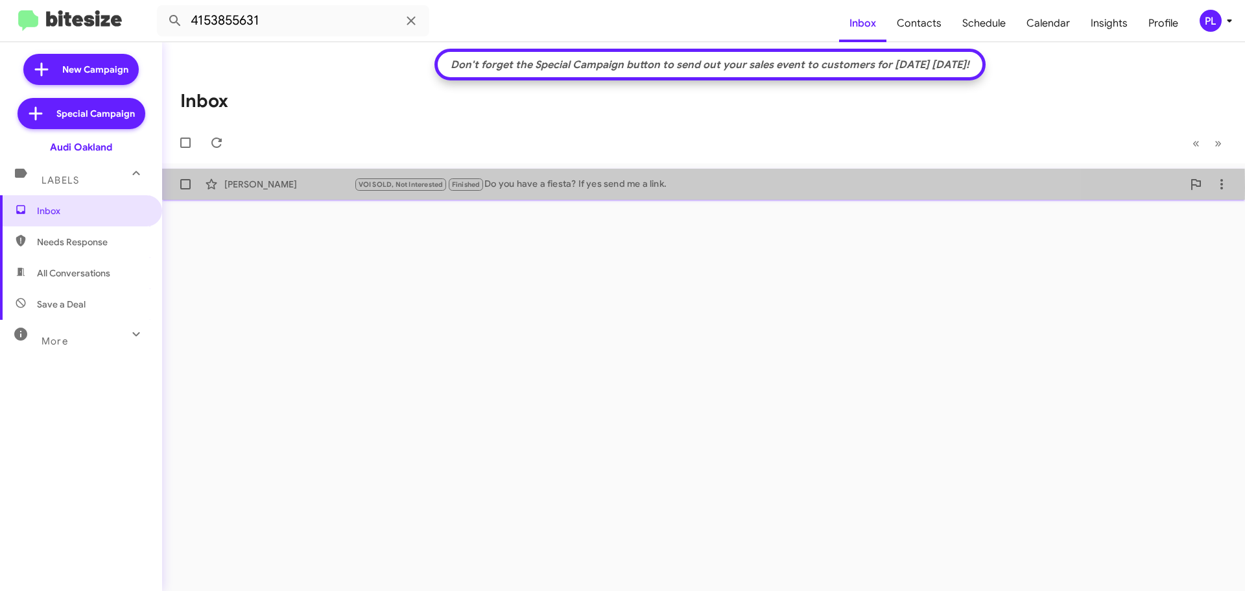
click at [586, 187] on div "VOI SOLD, Not Interested Finished Do you have a fiesta? If yes send me a link." at bounding box center [768, 184] width 829 height 15
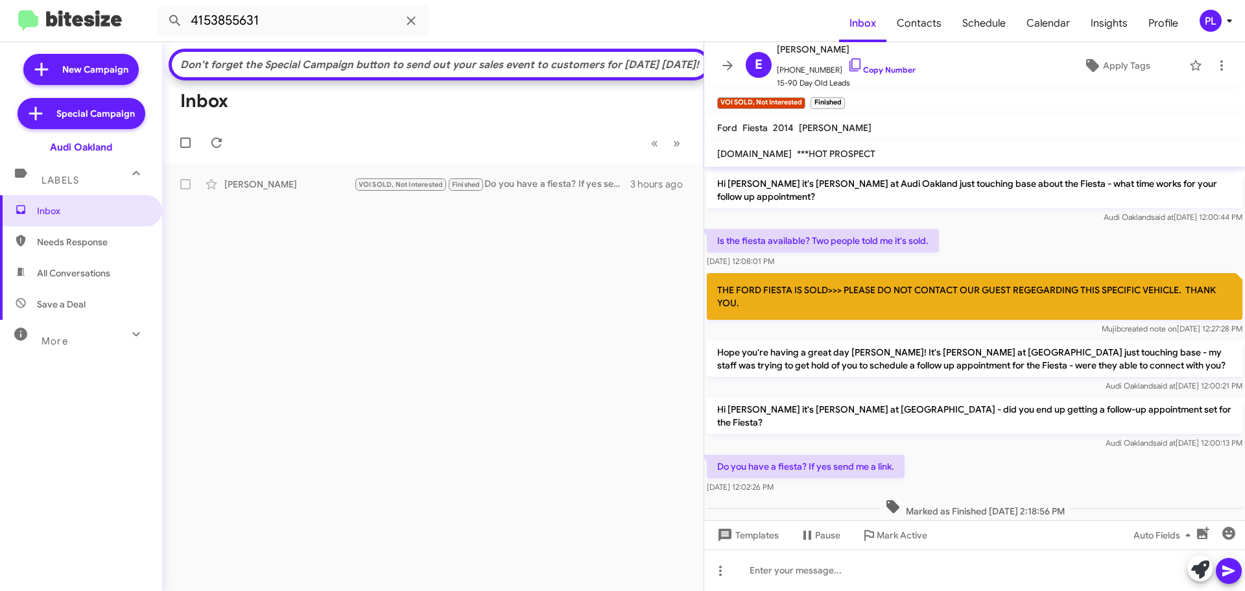
scroll to position [250, 0]
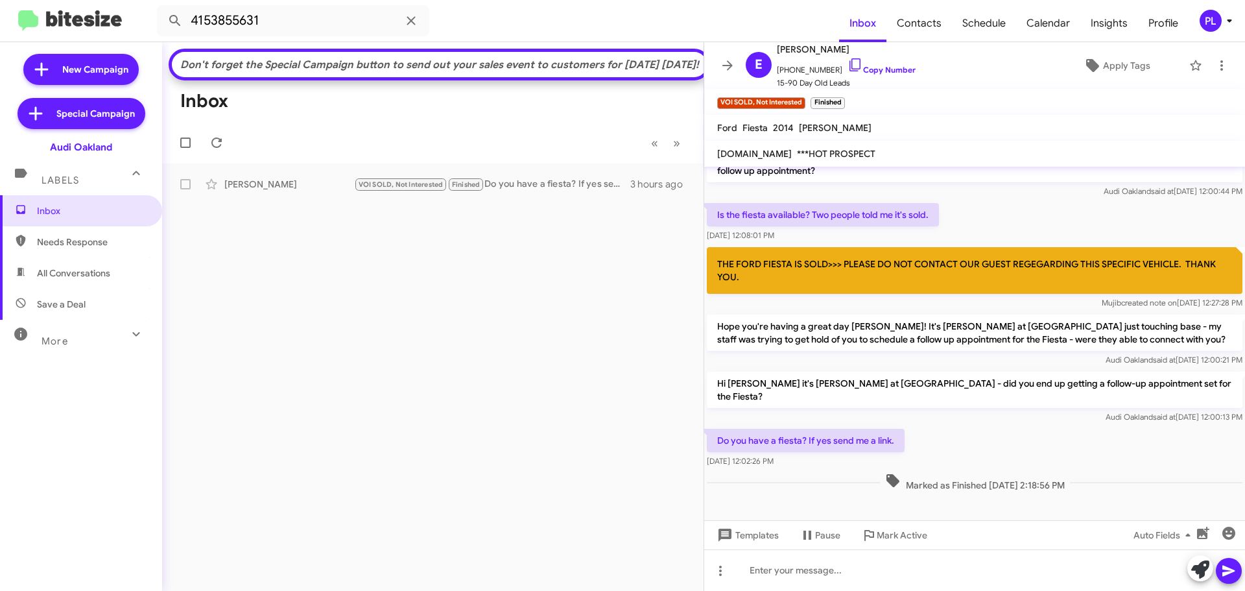
click at [1229, 26] on icon at bounding box center [1230, 21] width 16 height 16
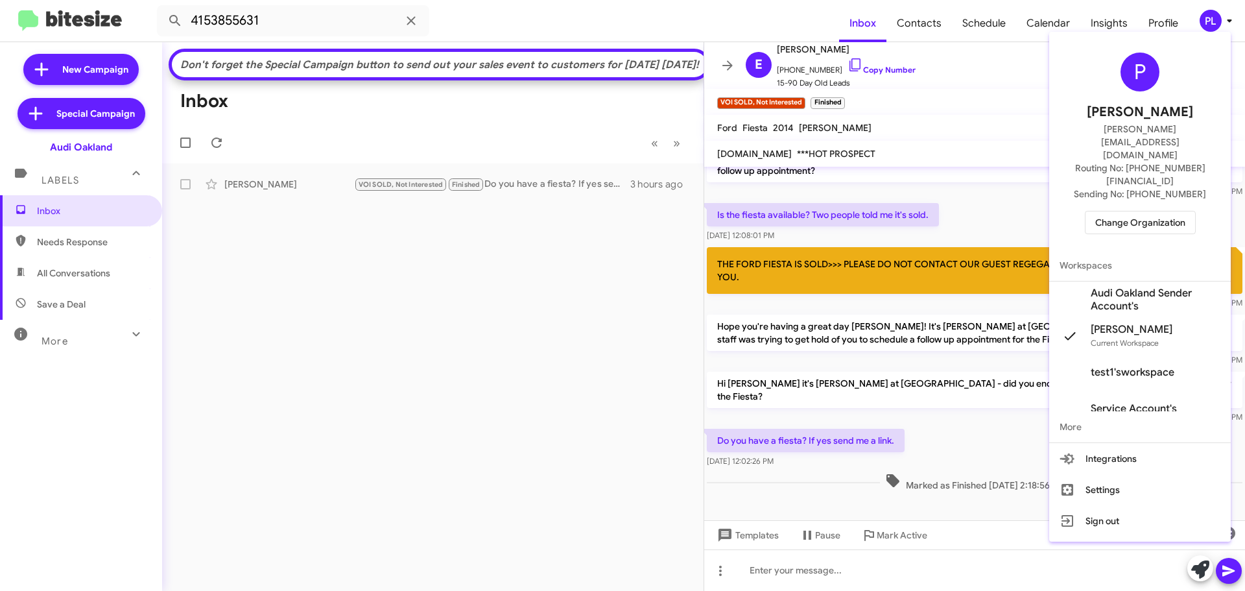
click at [1124, 211] on span "Change Organization" at bounding box center [1141, 222] width 90 height 22
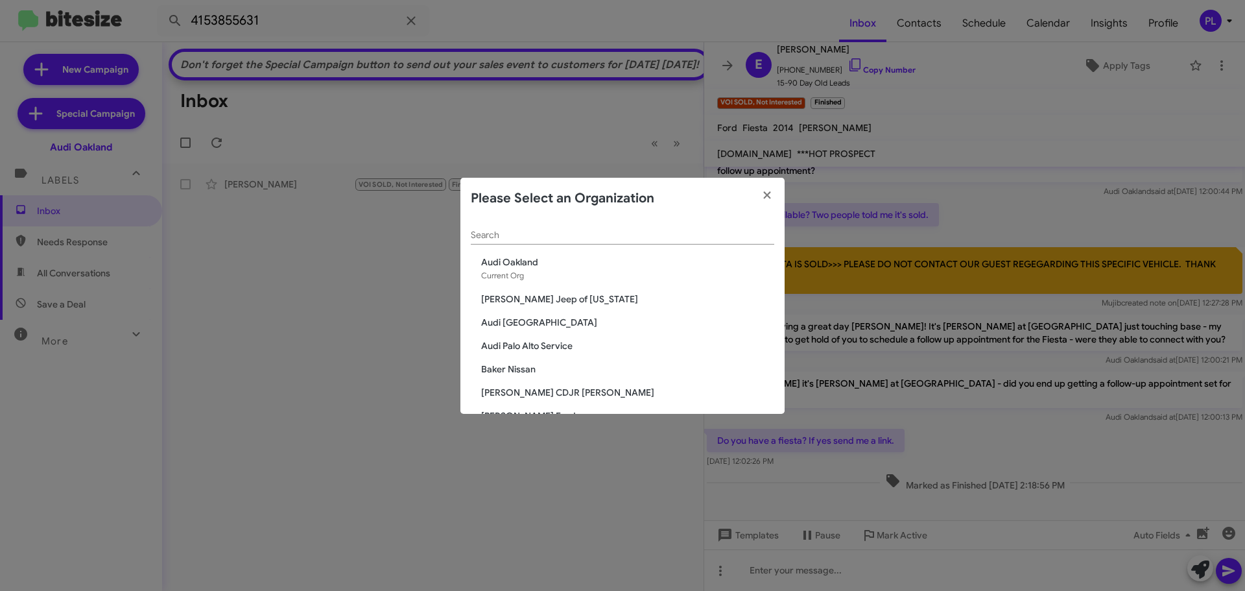
click at [605, 235] on input "Search" at bounding box center [623, 235] width 304 height 10
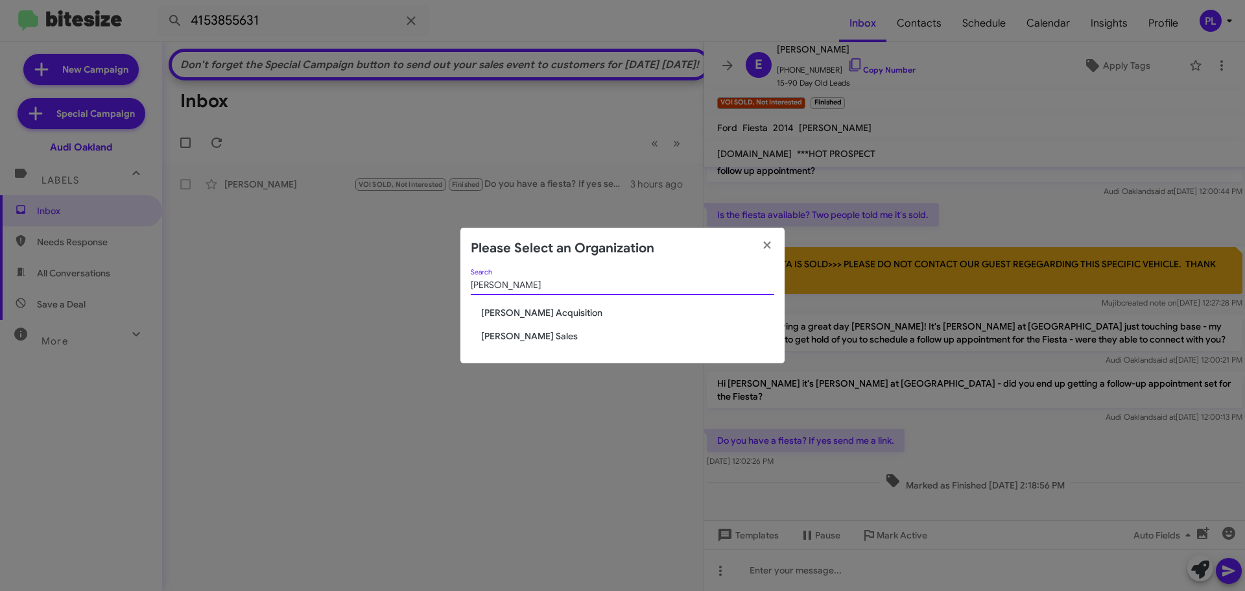
type input "tony"
click at [548, 335] on span "[PERSON_NAME] Sales" at bounding box center [627, 336] width 293 height 13
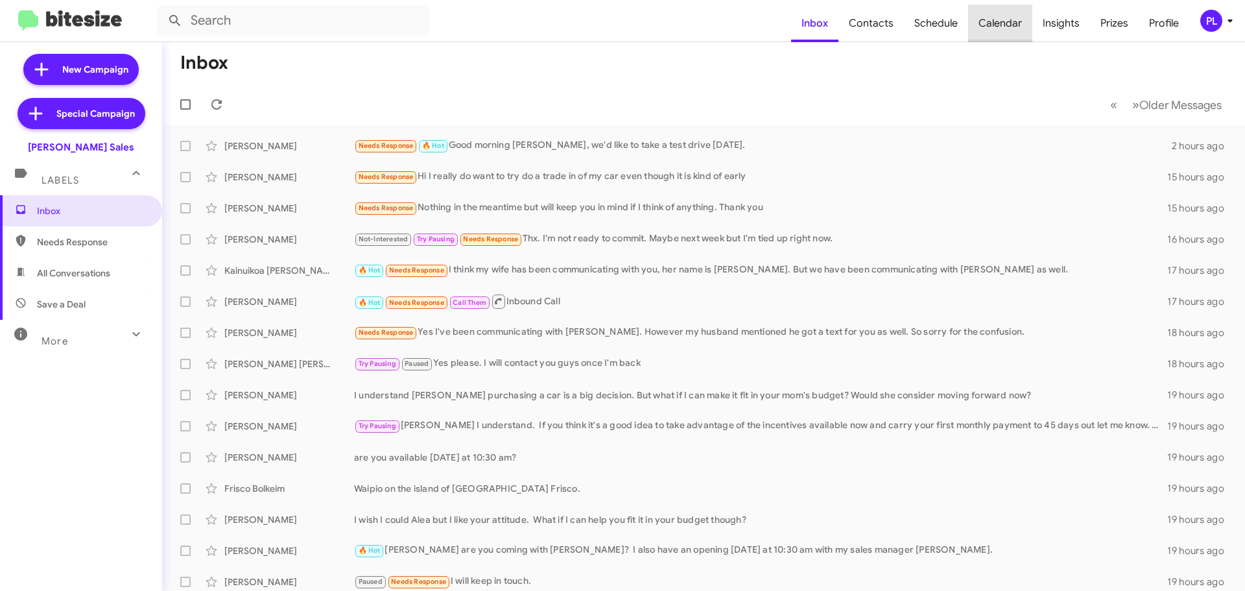
click at [1011, 18] on span "Calendar" at bounding box center [1000, 24] width 64 height 38
